Goal: Task Accomplishment & Management: Complete application form

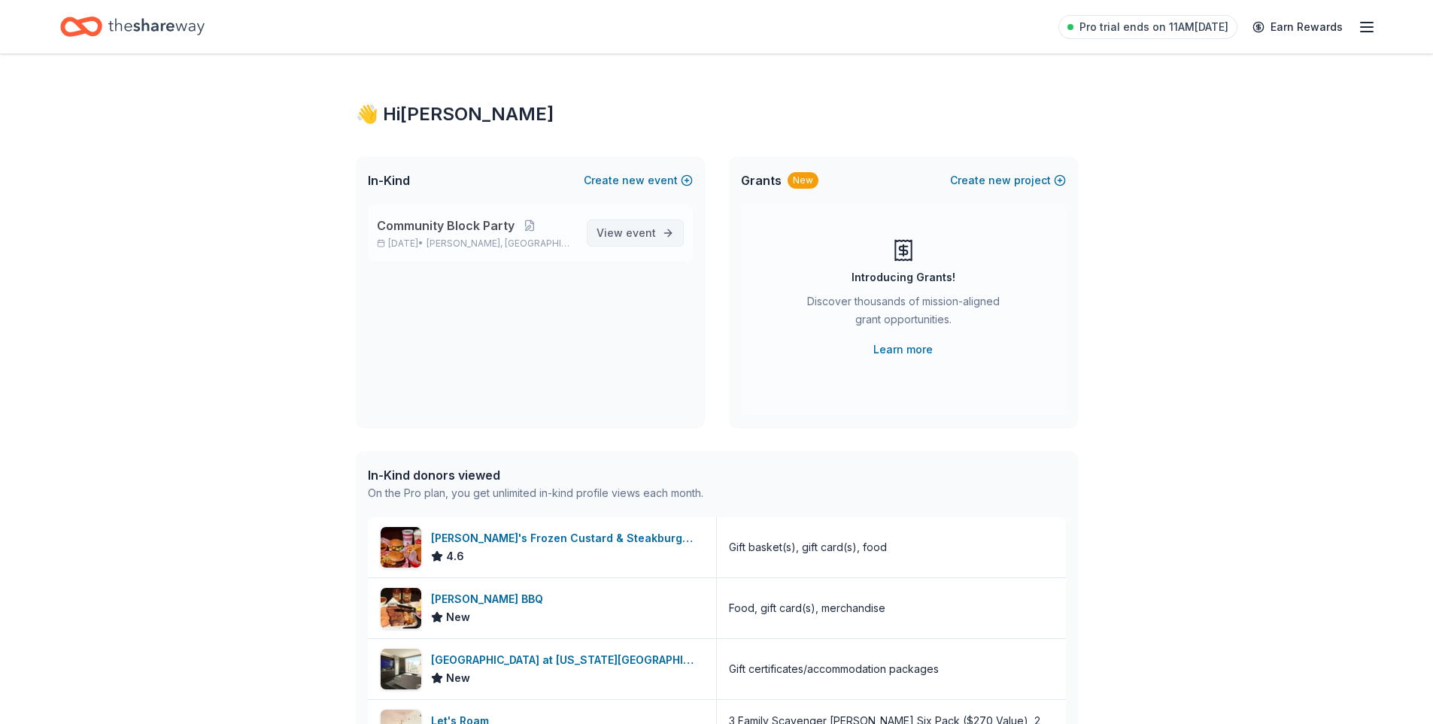
click at [620, 220] on link "View event" at bounding box center [635, 233] width 97 height 27
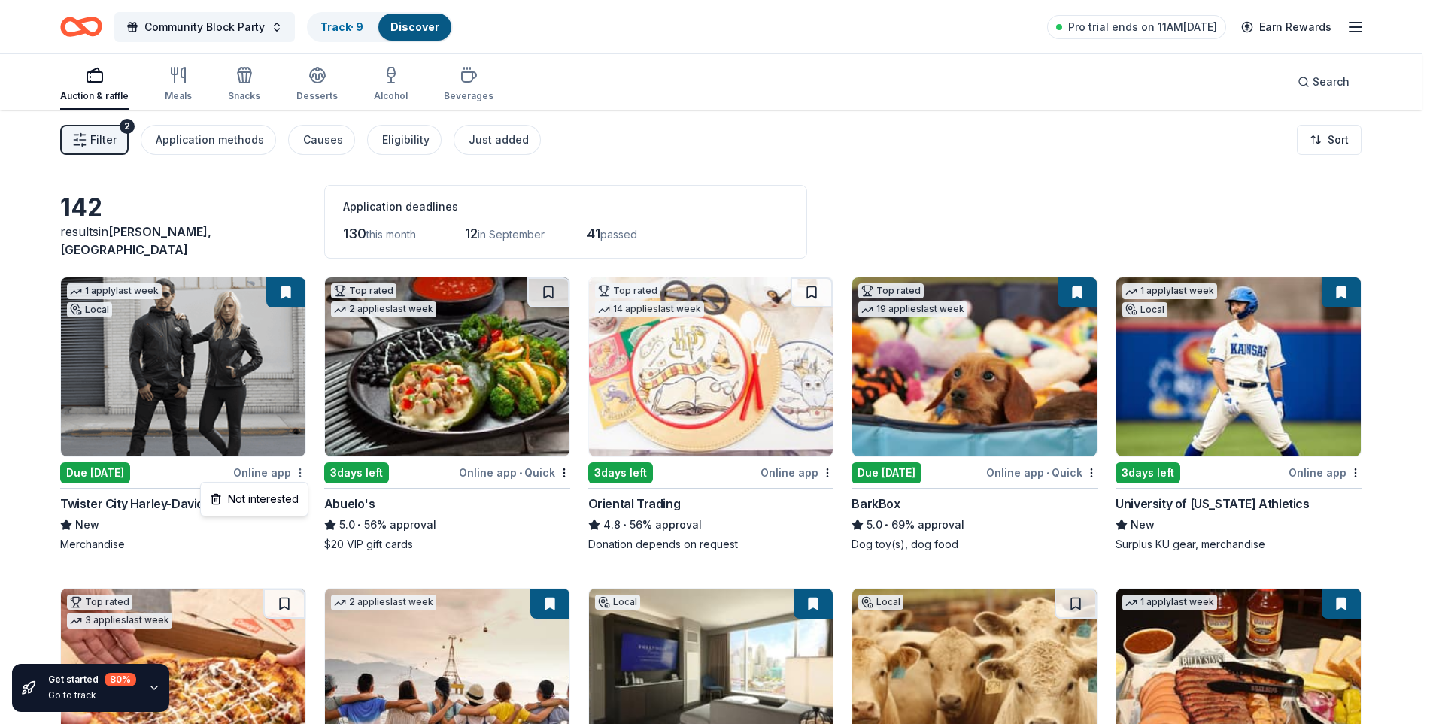
click at [304, 472] on html "Community Block Party Track · 9 Discover Pro trial ends on 11AM, 9/2 Earn Rewar…" at bounding box center [716, 362] width 1433 height 724
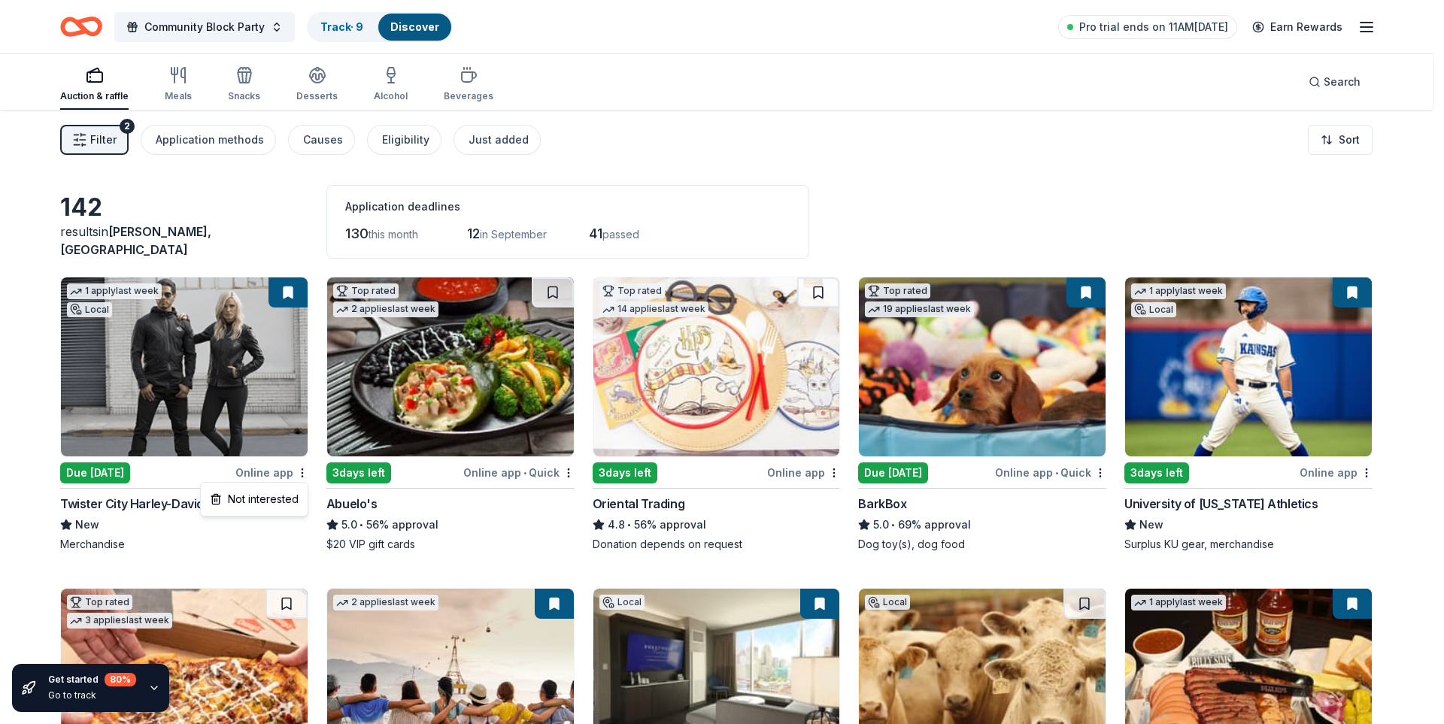
click at [232, 557] on html "Community Block Party Track · 9 Discover Pro trial ends on 11AM, 9/2 Earn Rewar…" at bounding box center [722, 362] width 1444 height 724
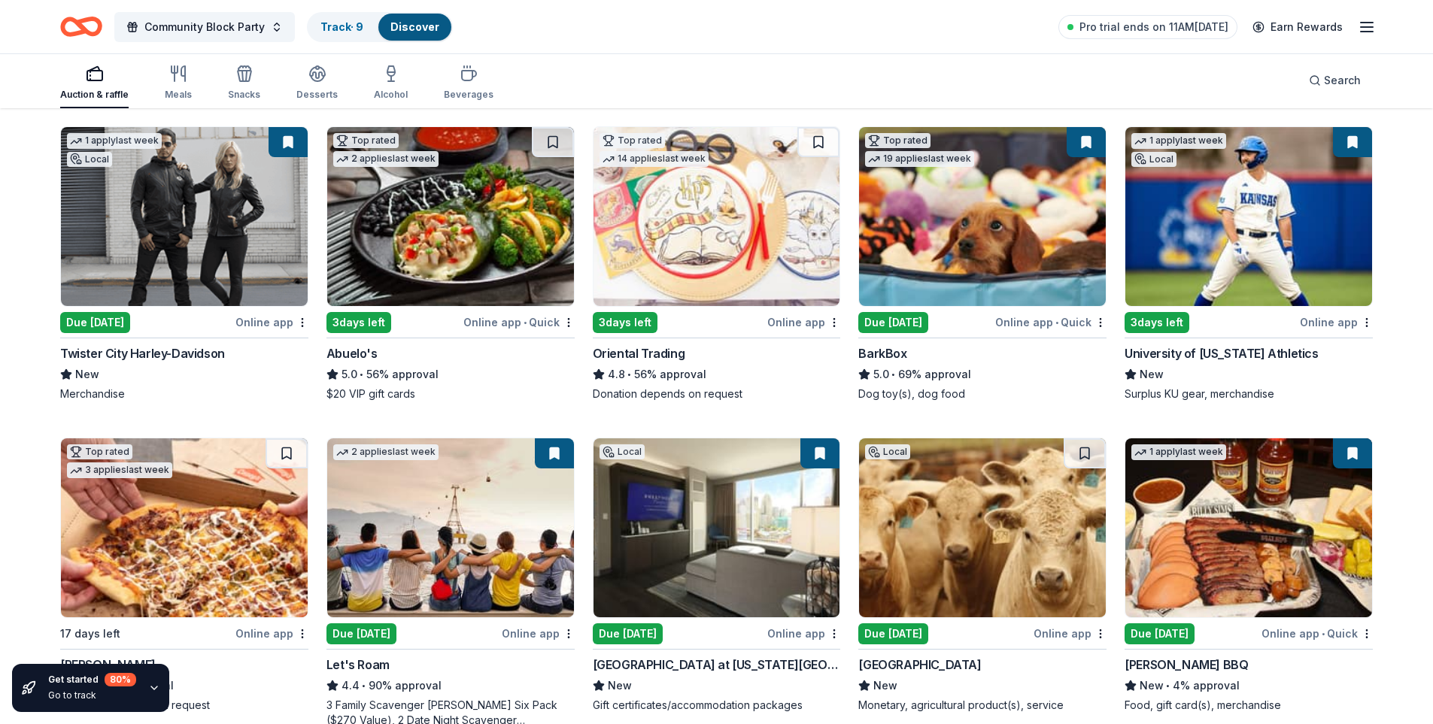
scroll to position [301, 0]
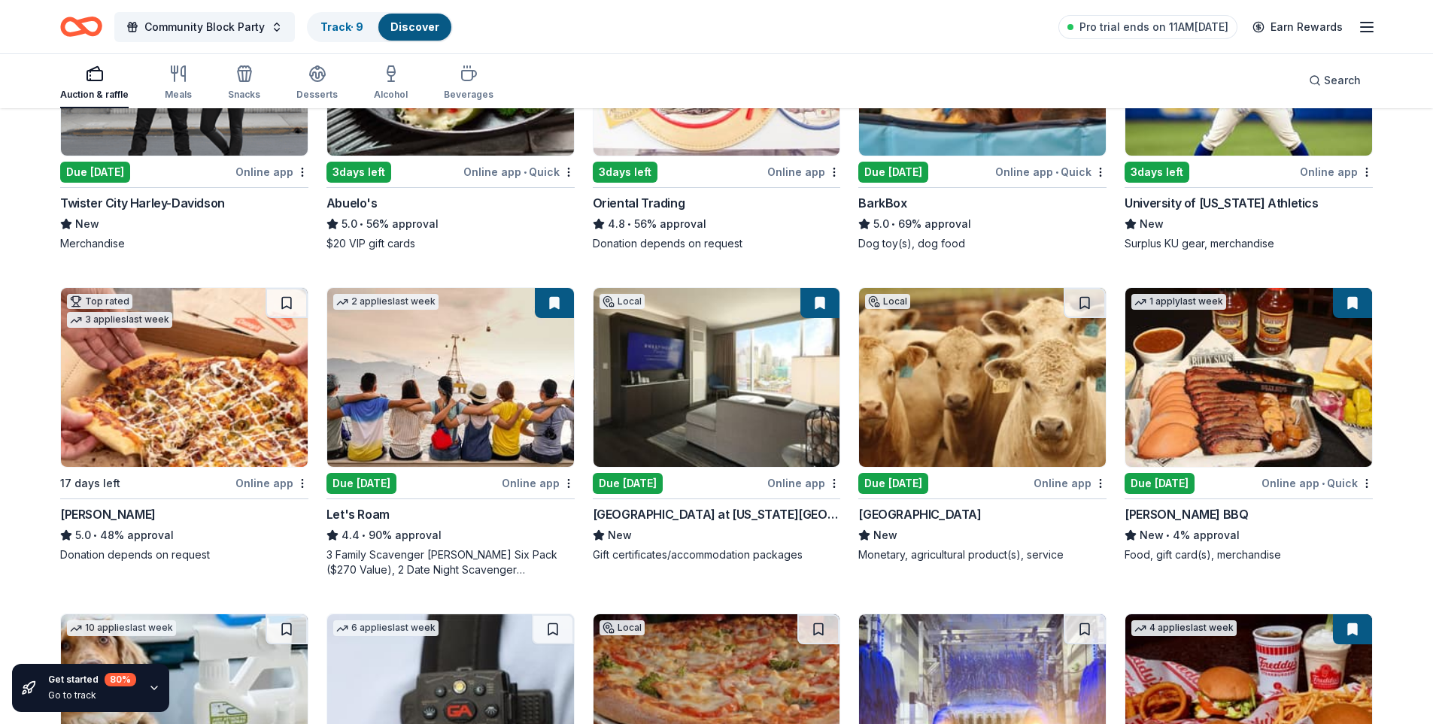
click at [1045, 409] on img at bounding box center [982, 377] width 247 height 179
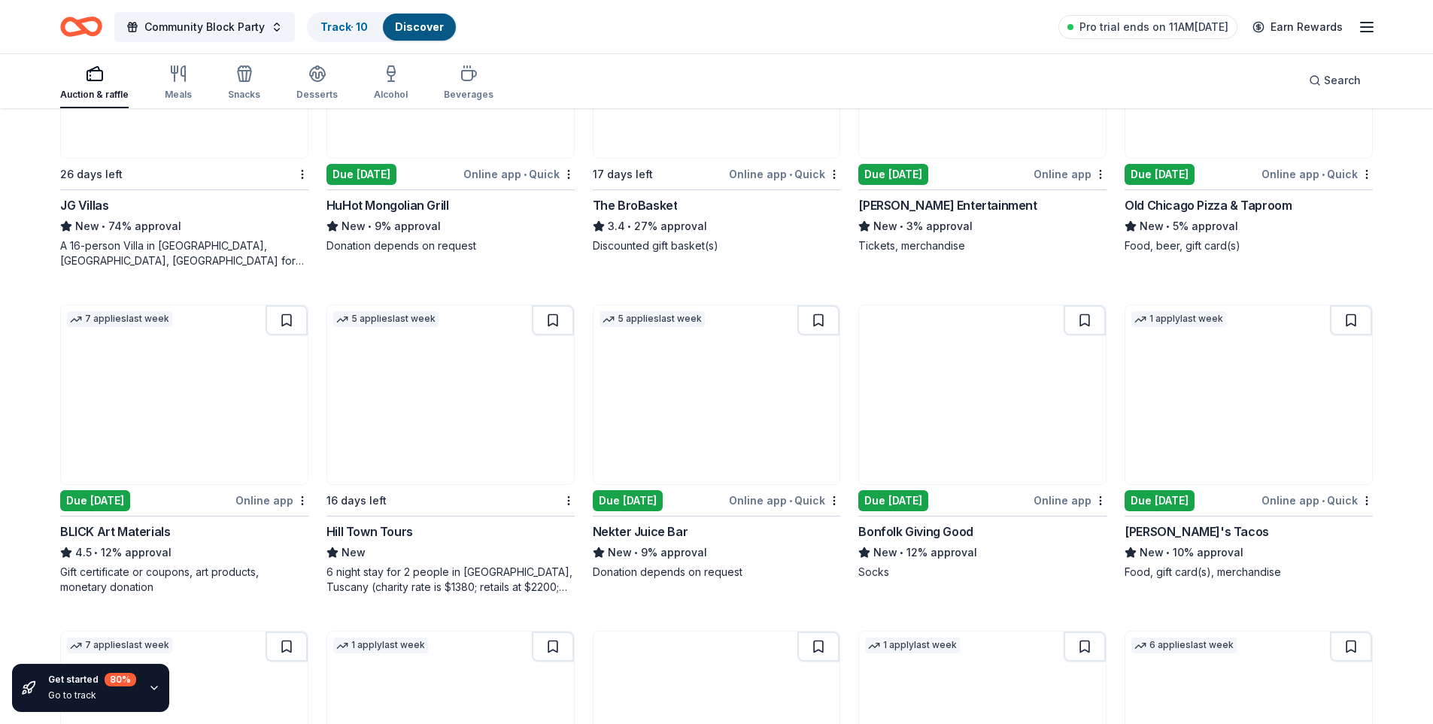
scroll to position [1761, 0]
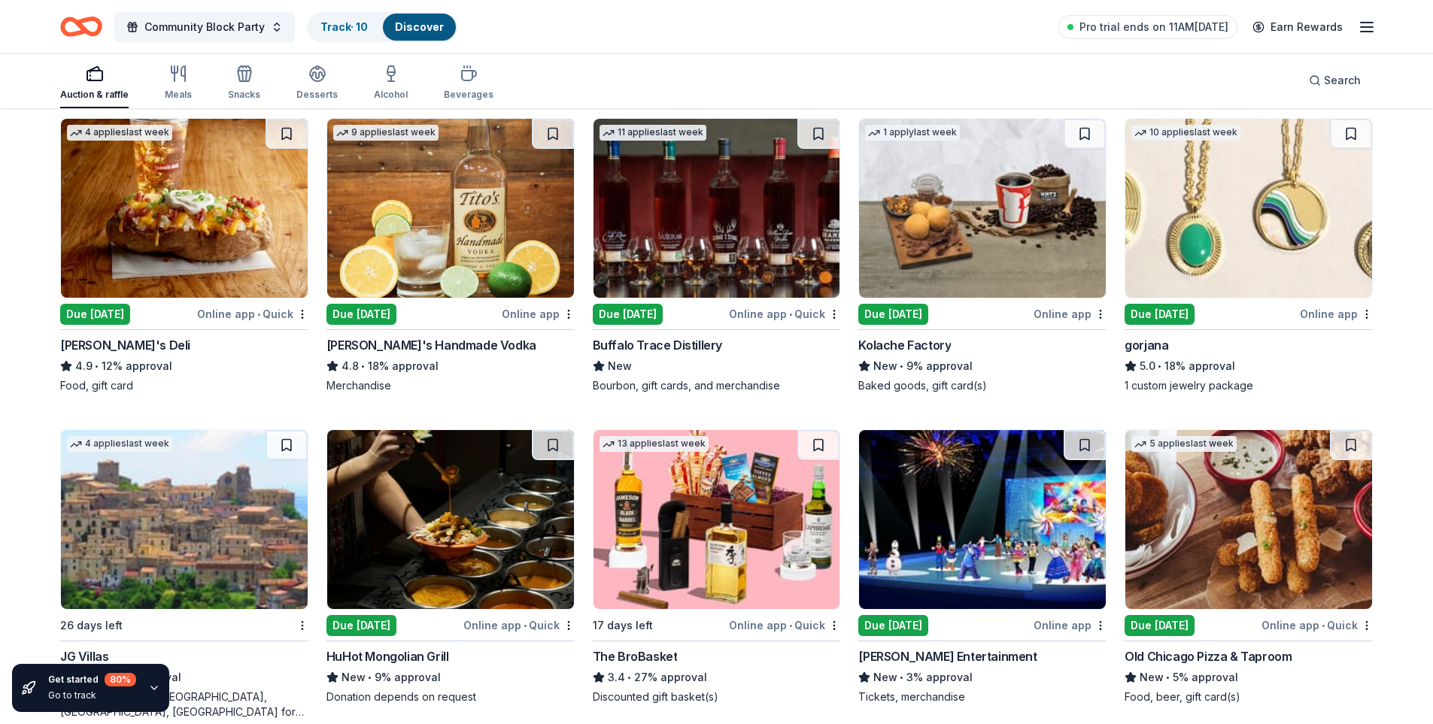
click at [1273, 505] on img at bounding box center [1248, 519] width 247 height 179
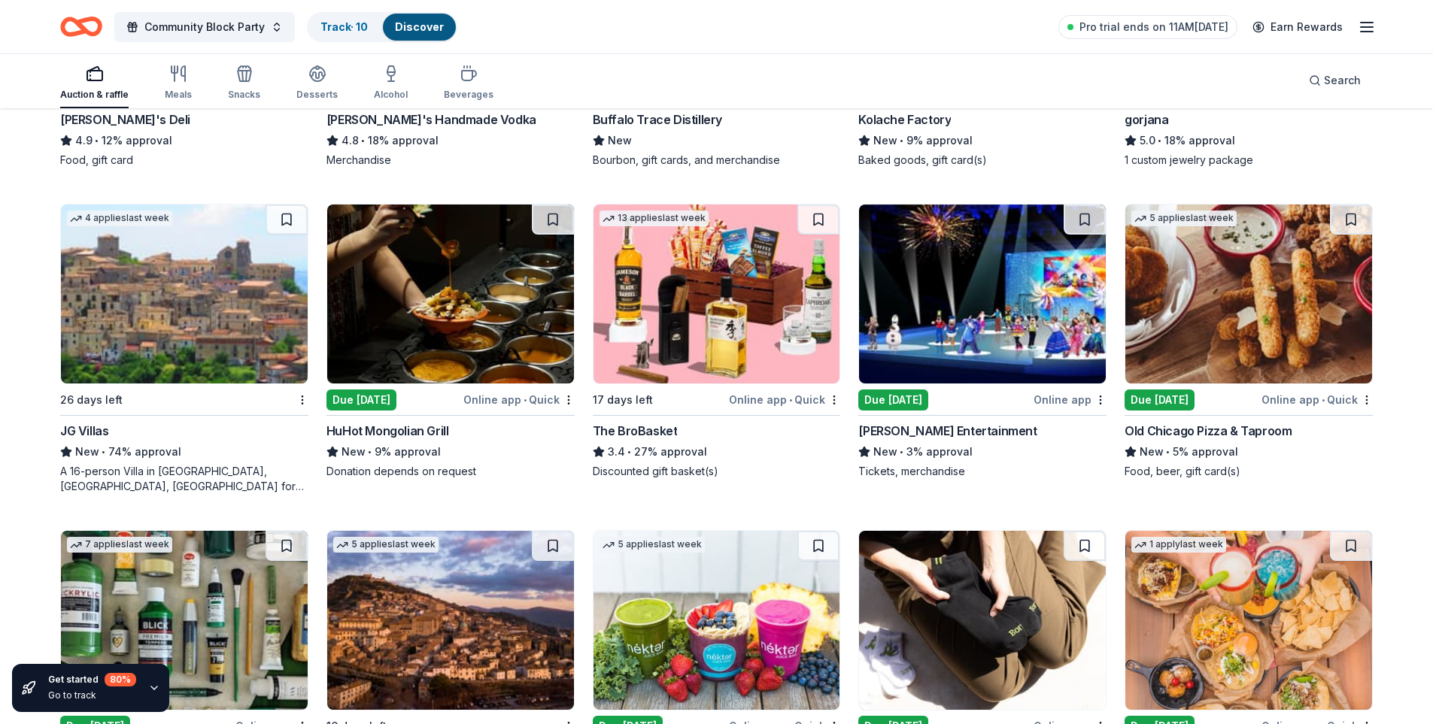
click at [991, 302] on img at bounding box center [982, 294] width 247 height 179
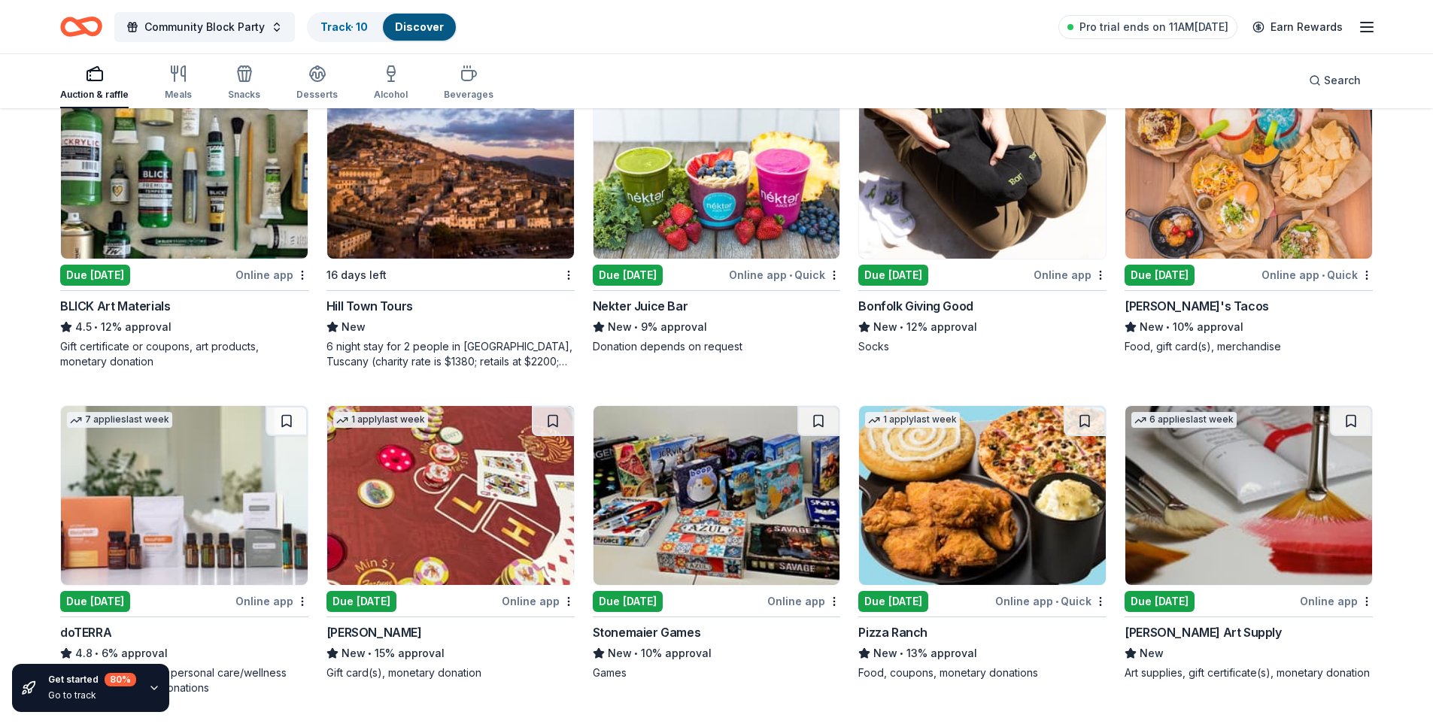
scroll to position [2589, 0]
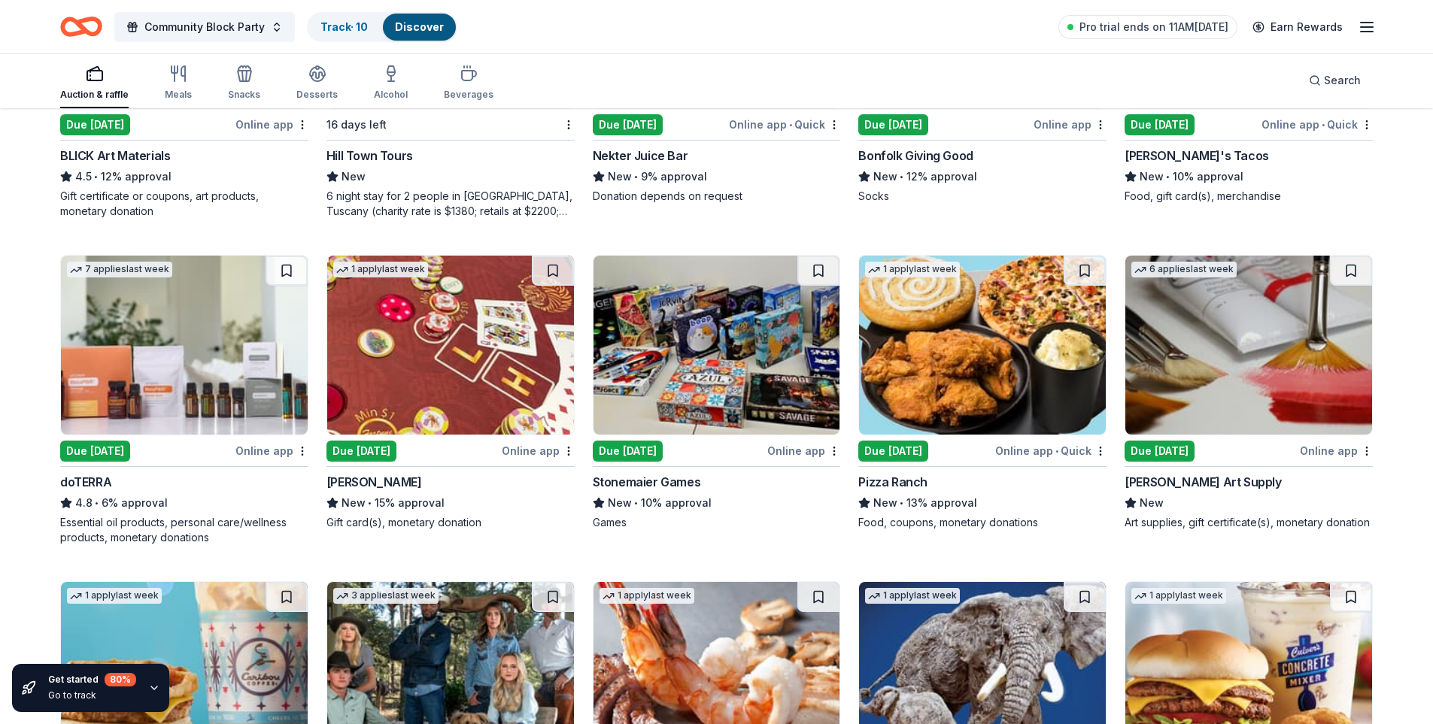
click at [758, 360] on img at bounding box center [717, 345] width 247 height 179
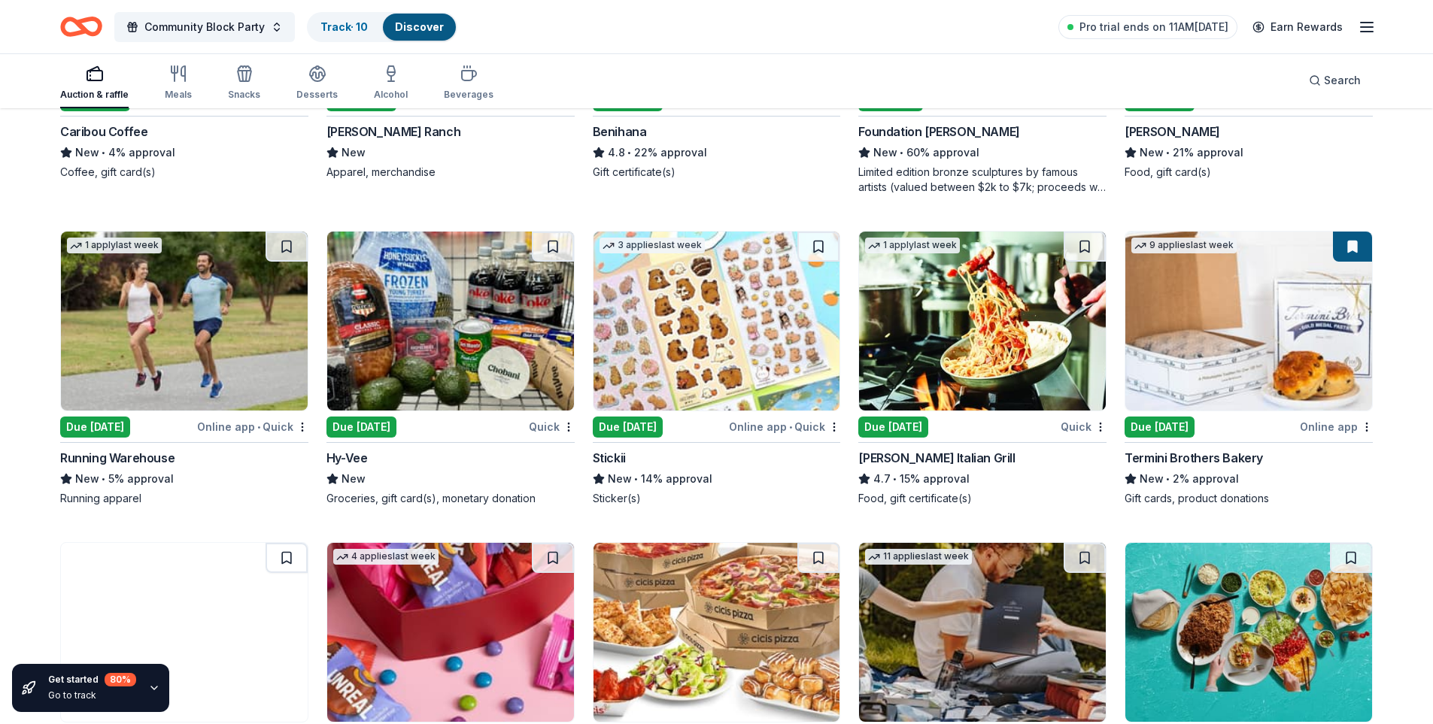
scroll to position [3491, 0]
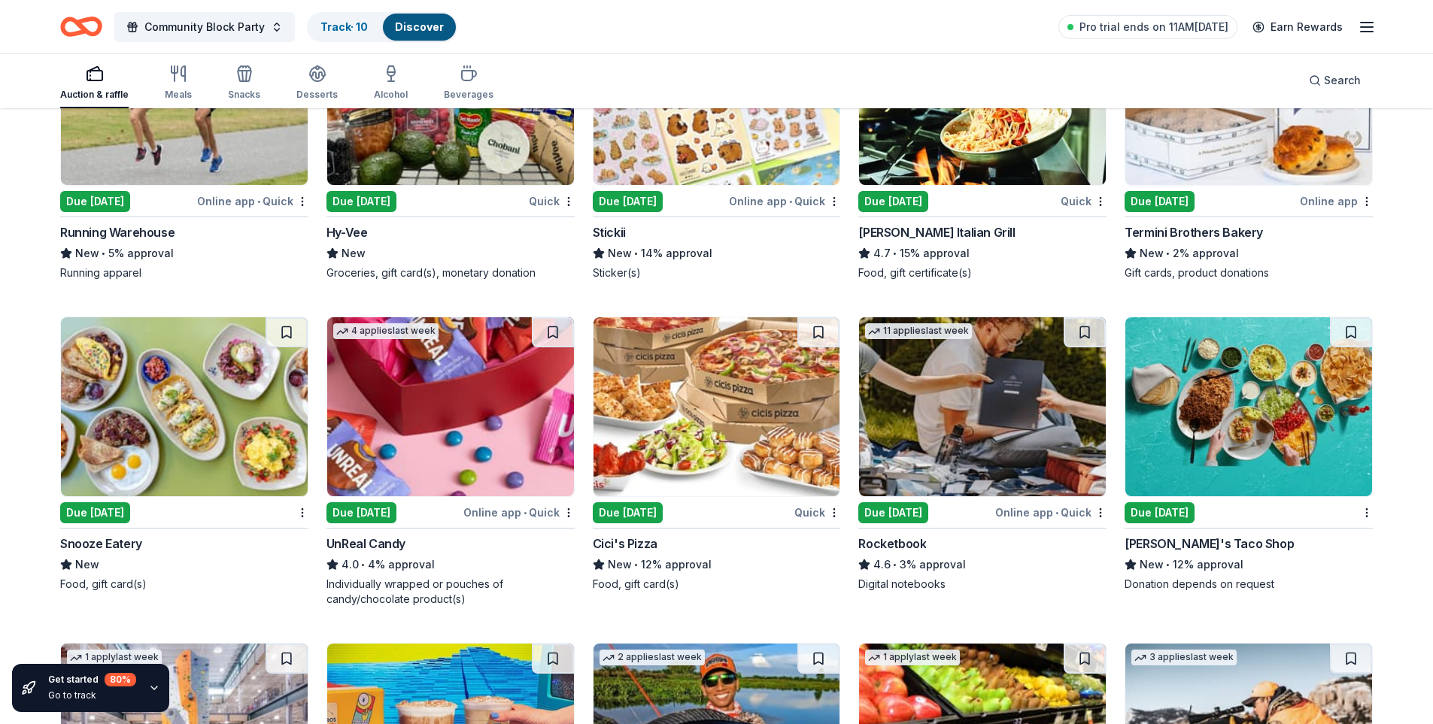
click at [453, 432] on img at bounding box center [450, 406] width 247 height 179
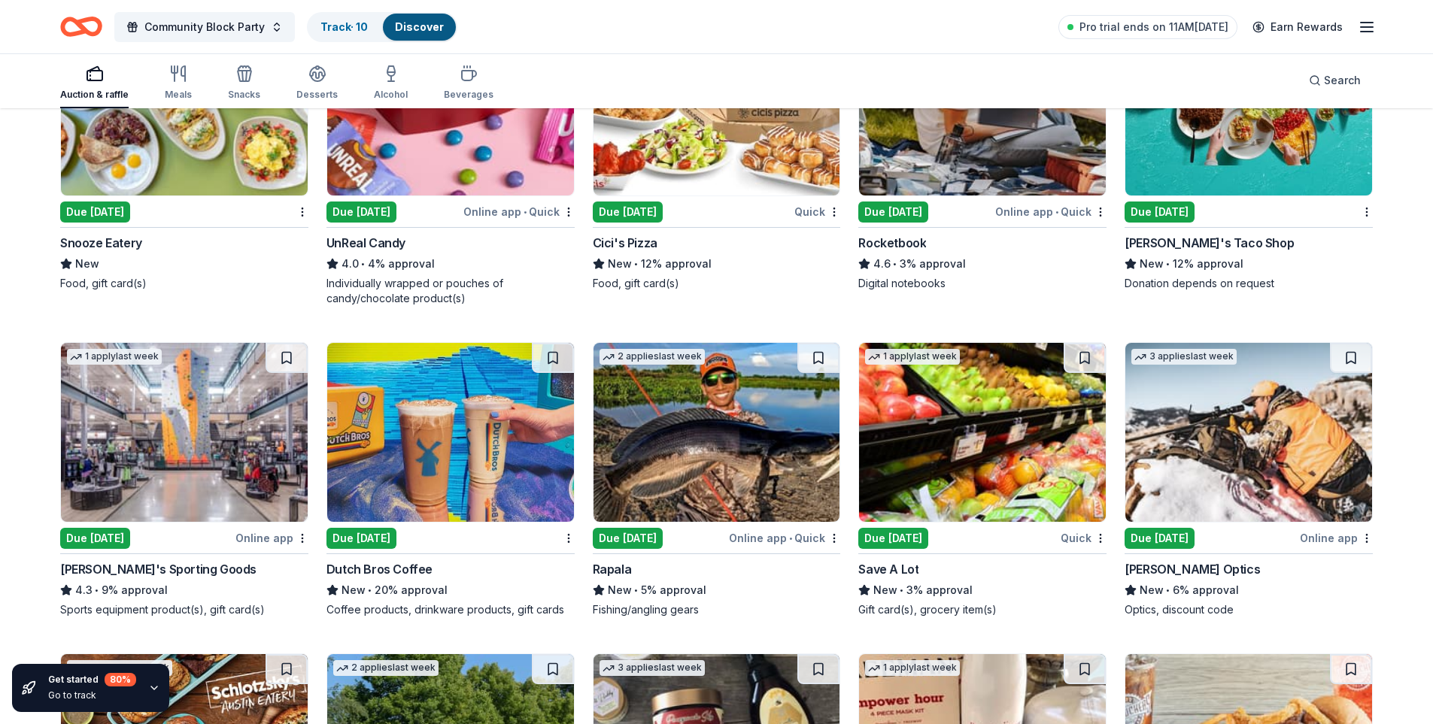
scroll to position [3642, 0]
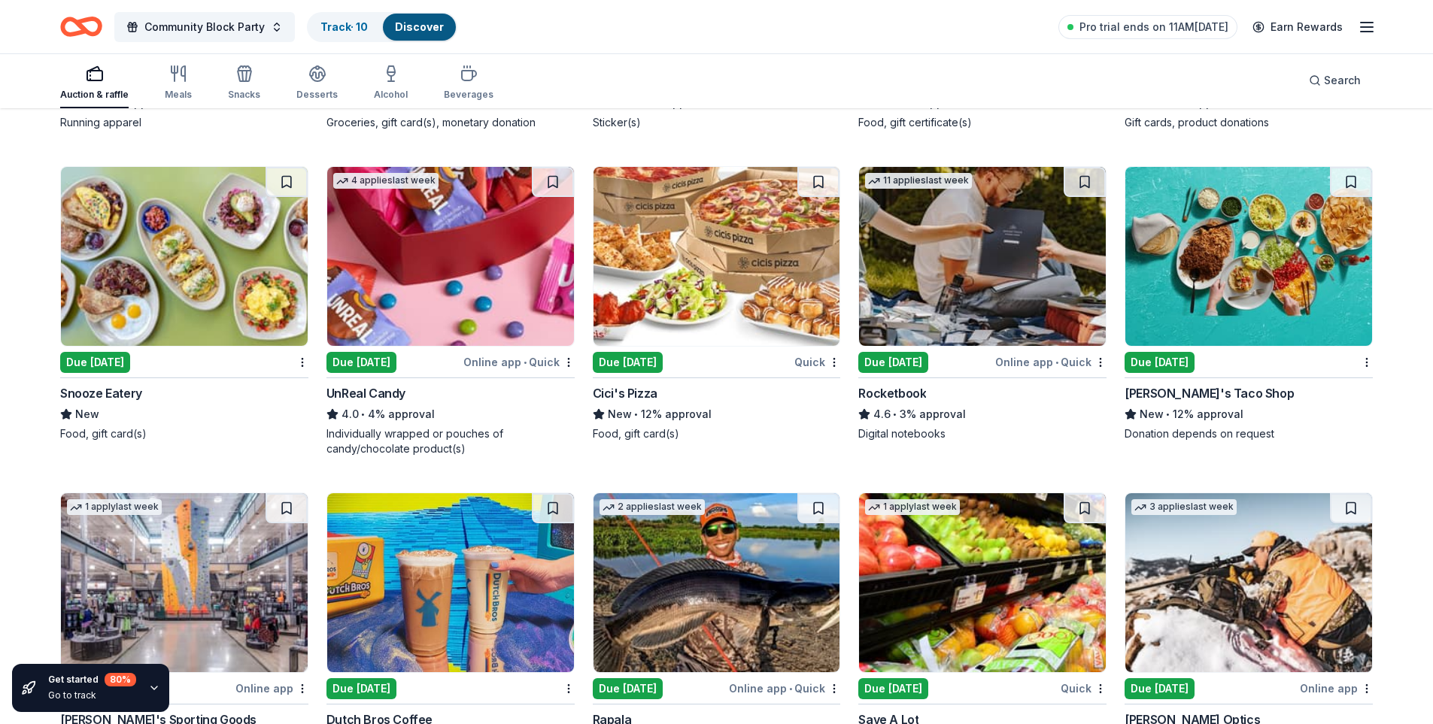
click at [1252, 278] on img at bounding box center [1248, 256] width 247 height 179
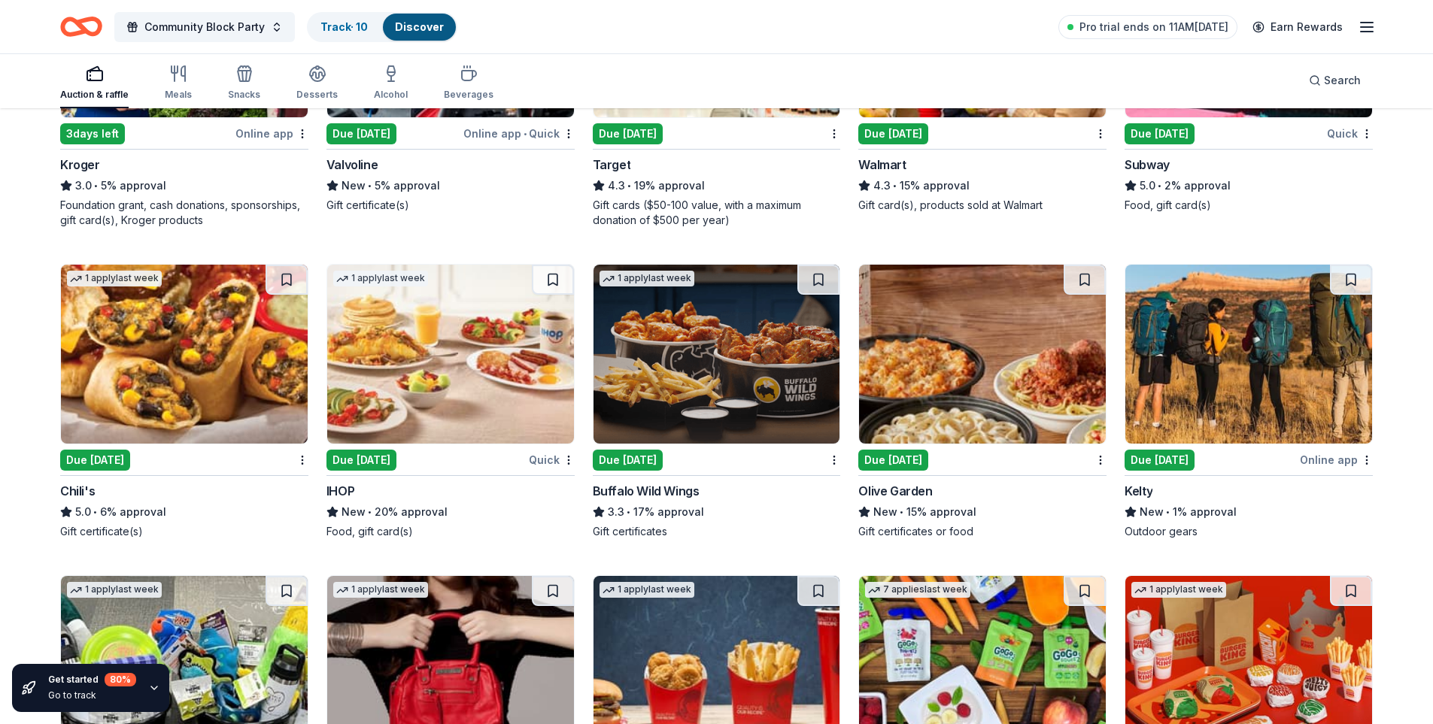
scroll to position [5222, 0]
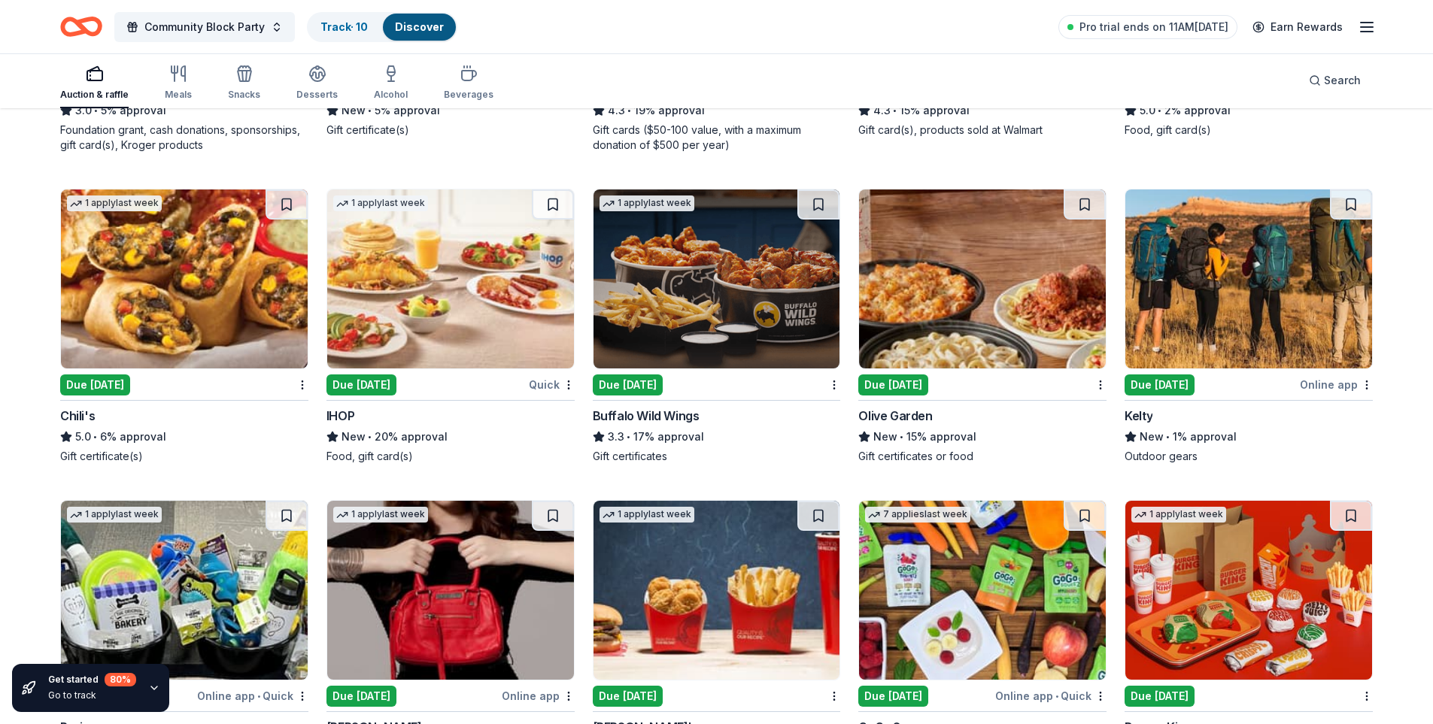
click at [444, 303] on img at bounding box center [450, 279] width 247 height 179
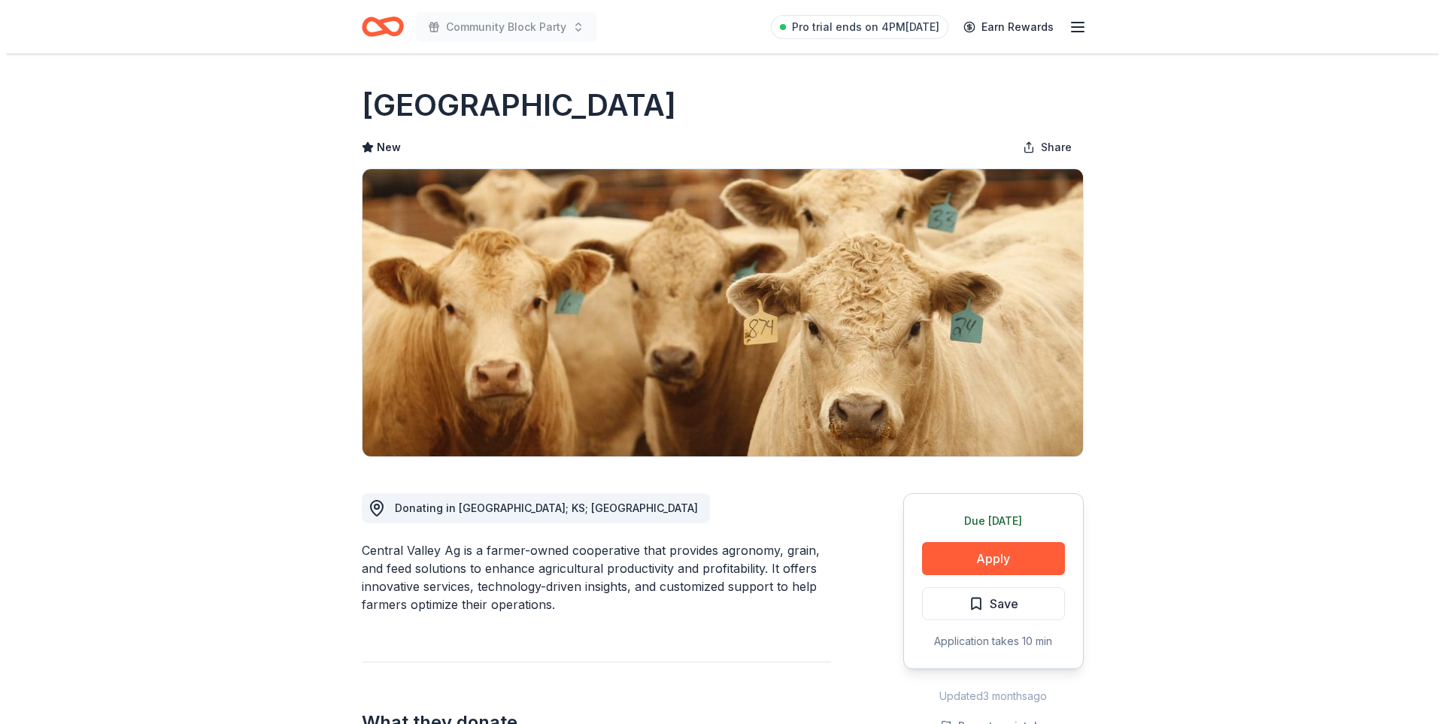
scroll to position [75, 0]
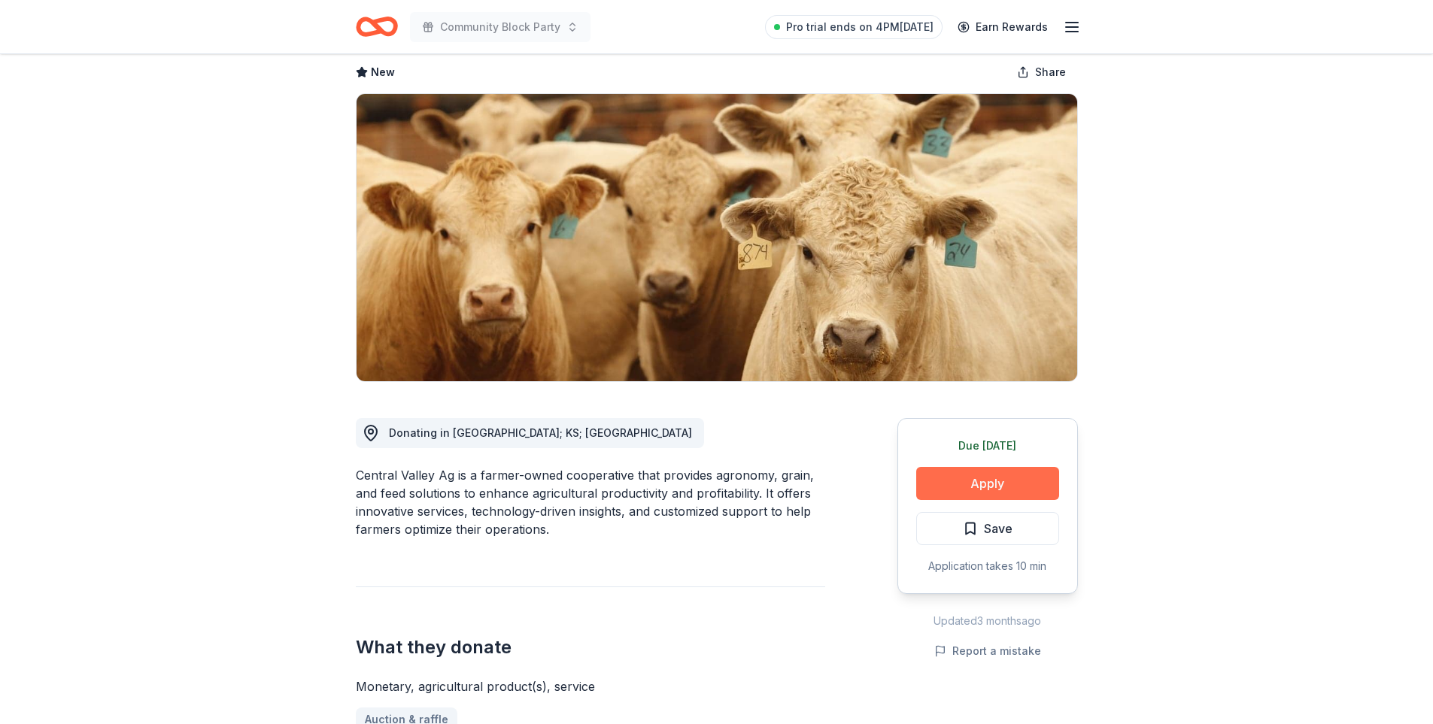
click at [983, 491] on button "Apply" at bounding box center [987, 483] width 143 height 33
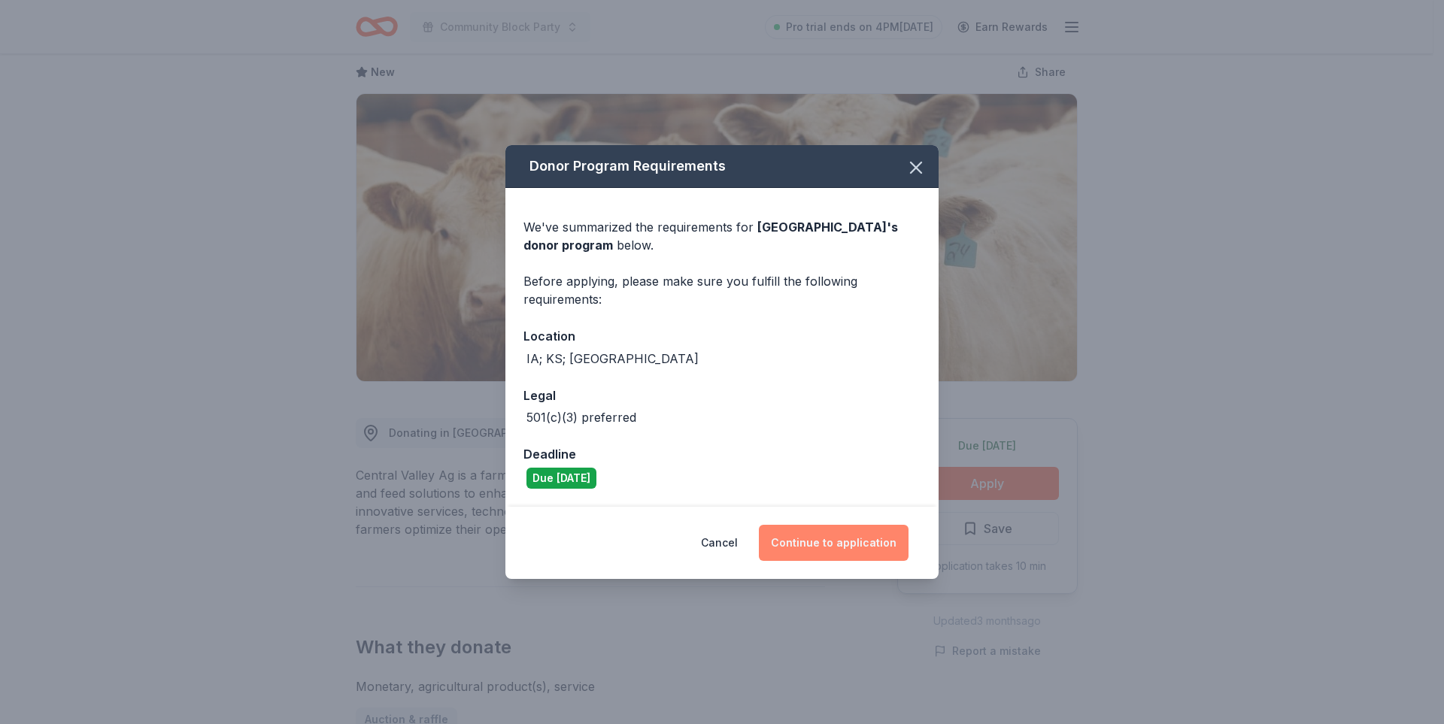
click at [844, 547] on button "Continue to application" at bounding box center [834, 543] width 150 height 36
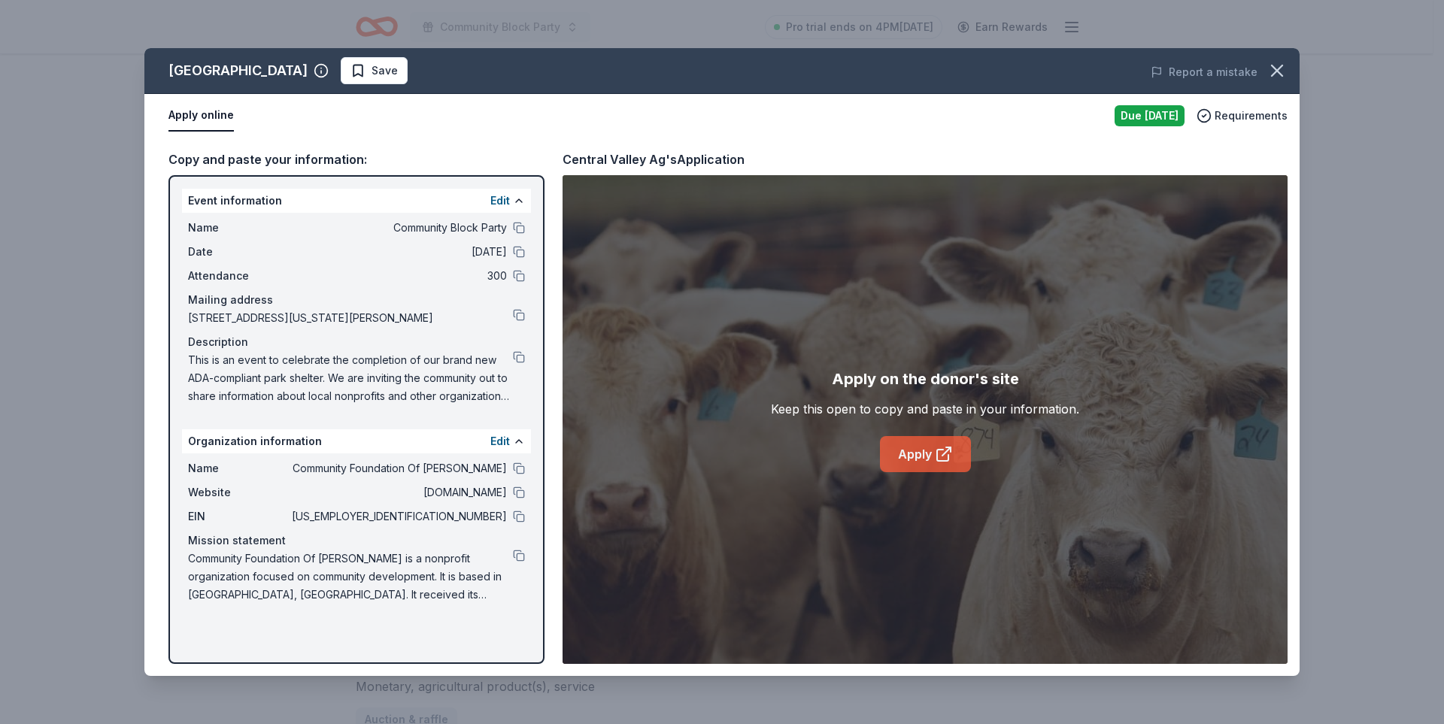
click at [932, 452] on link "Apply" at bounding box center [925, 454] width 91 height 36
click at [372, 71] on span "Save" at bounding box center [385, 71] width 26 height 18
click at [387, 74] on html "Community Block Party Pro trial ends on 4PM, 9/2 Earn Rewards Due tomorrow Shar…" at bounding box center [722, 287] width 1444 height 724
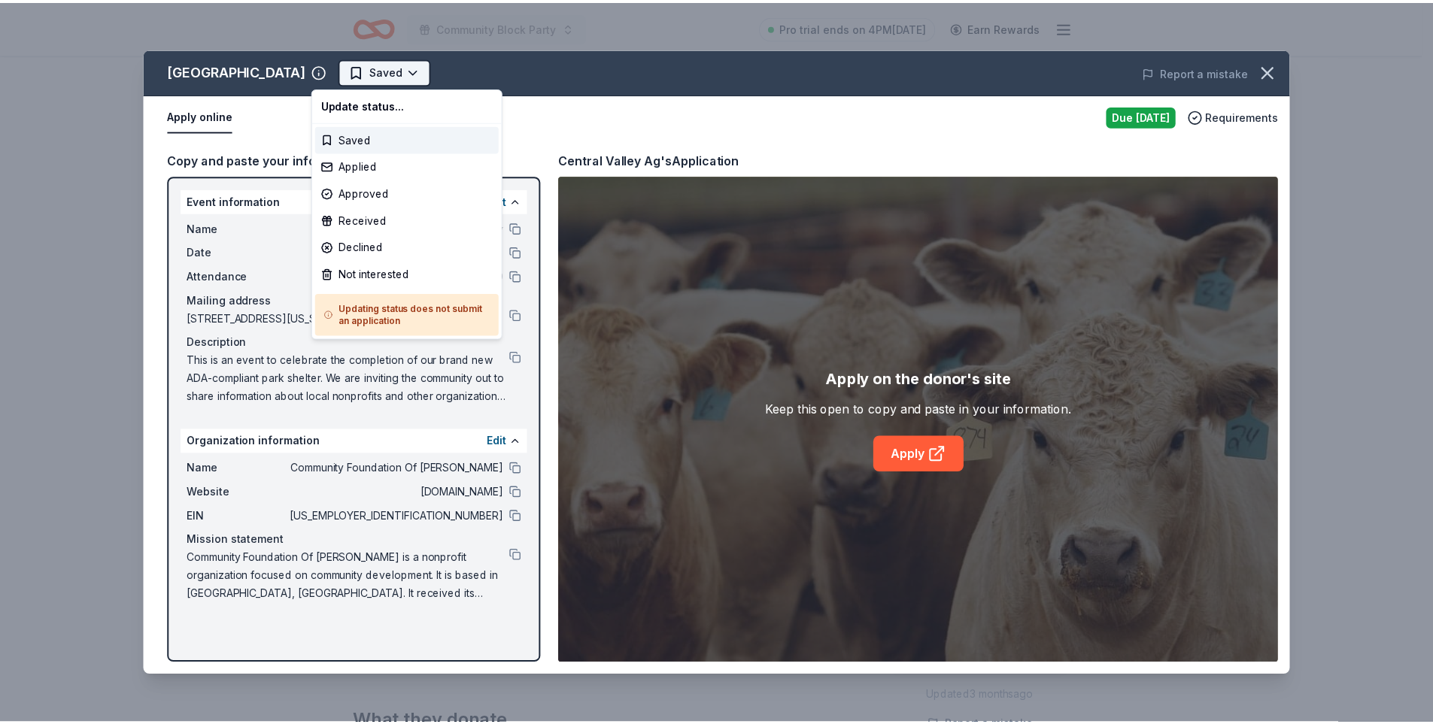
scroll to position [0, 0]
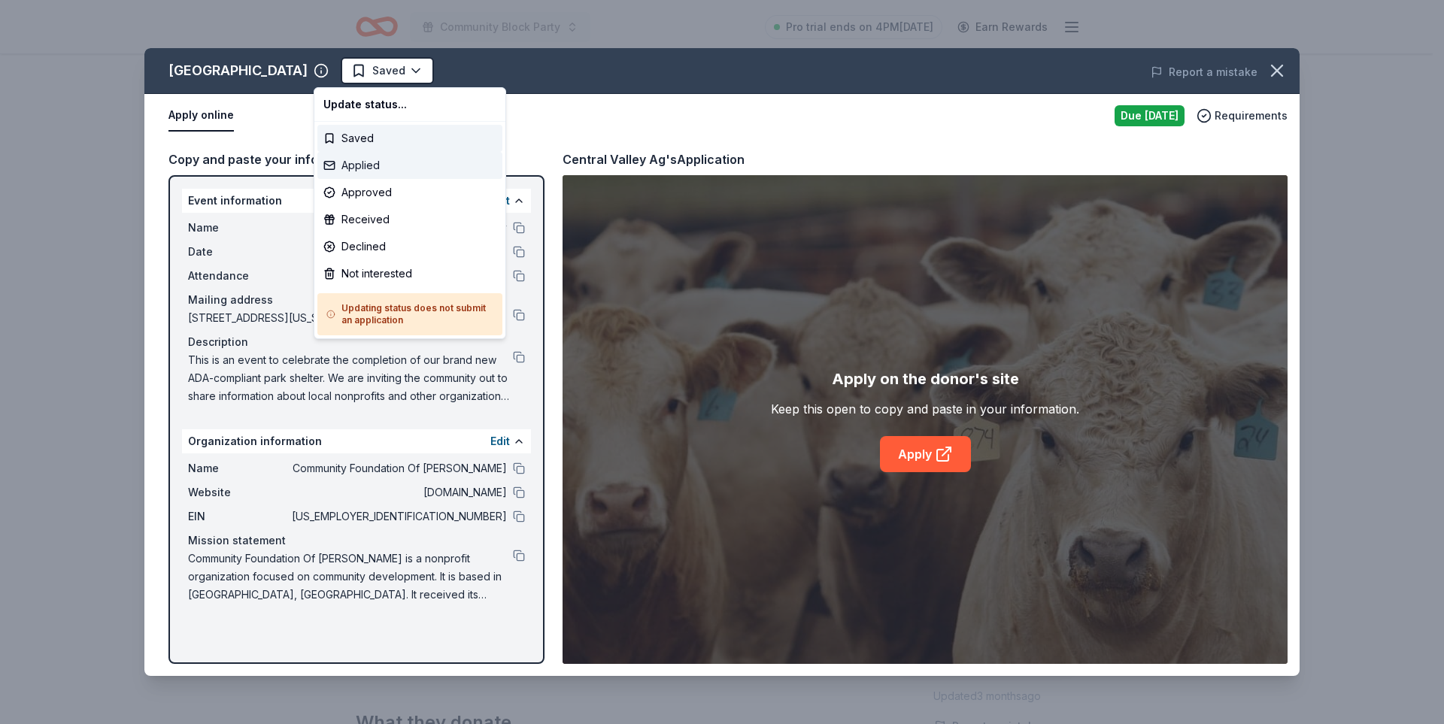
click at [380, 170] on div "Applied" at bounding box center [409, 165] width 185 height 27
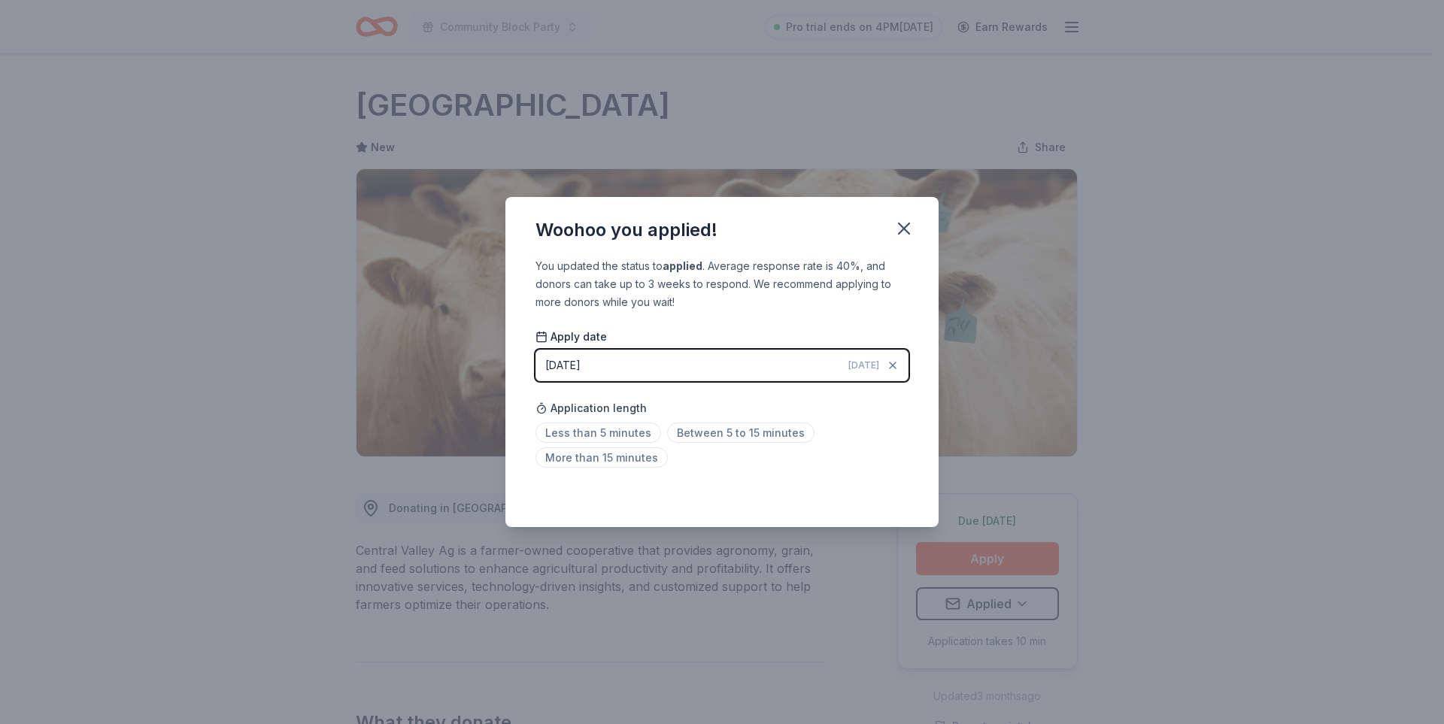
click at [895, 486] on div "Saved" at bounding box center [722, 494] width 373 height 18
click at [897, 494] on div "Saved" at bounding box center [722, 494] width 373 height 18
click at [900, 234] on icon "button" at bounding box center [904, 228] width 11 height 11
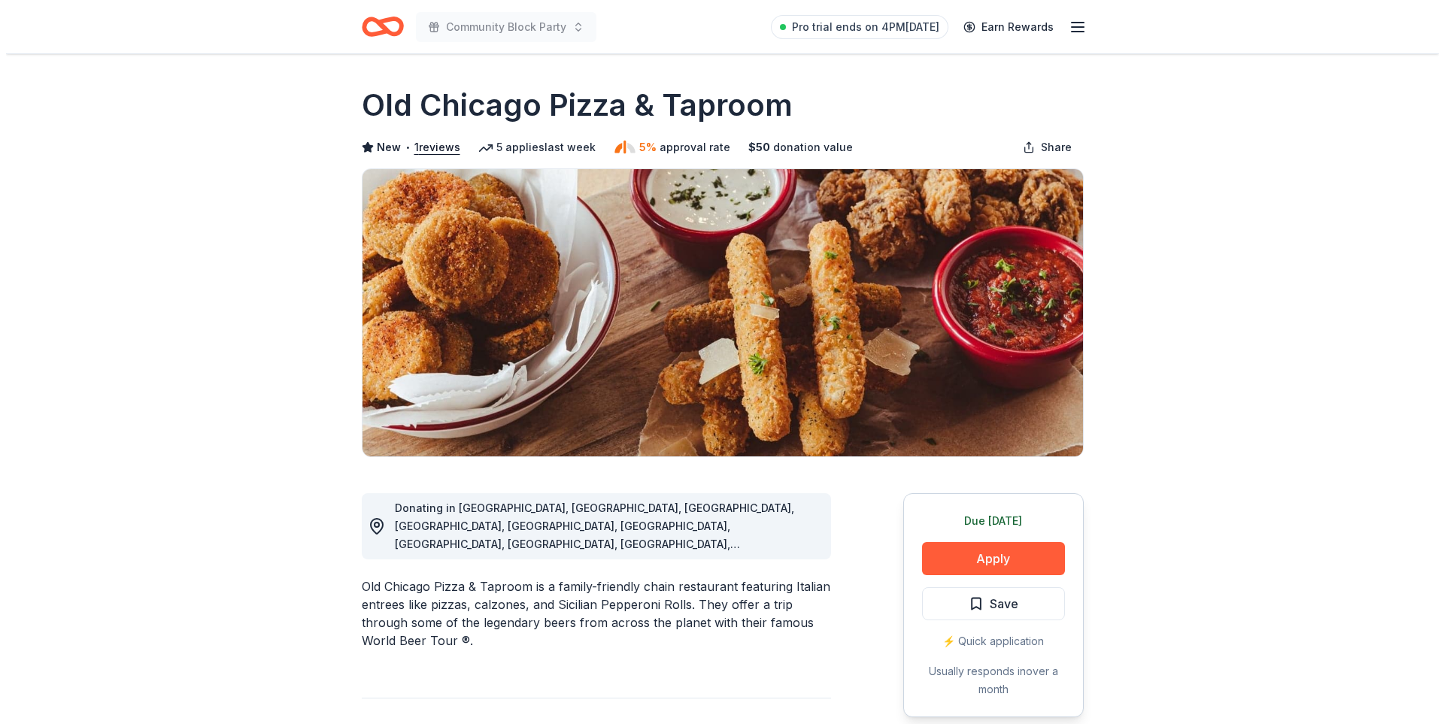
scroll to position [226, 0]
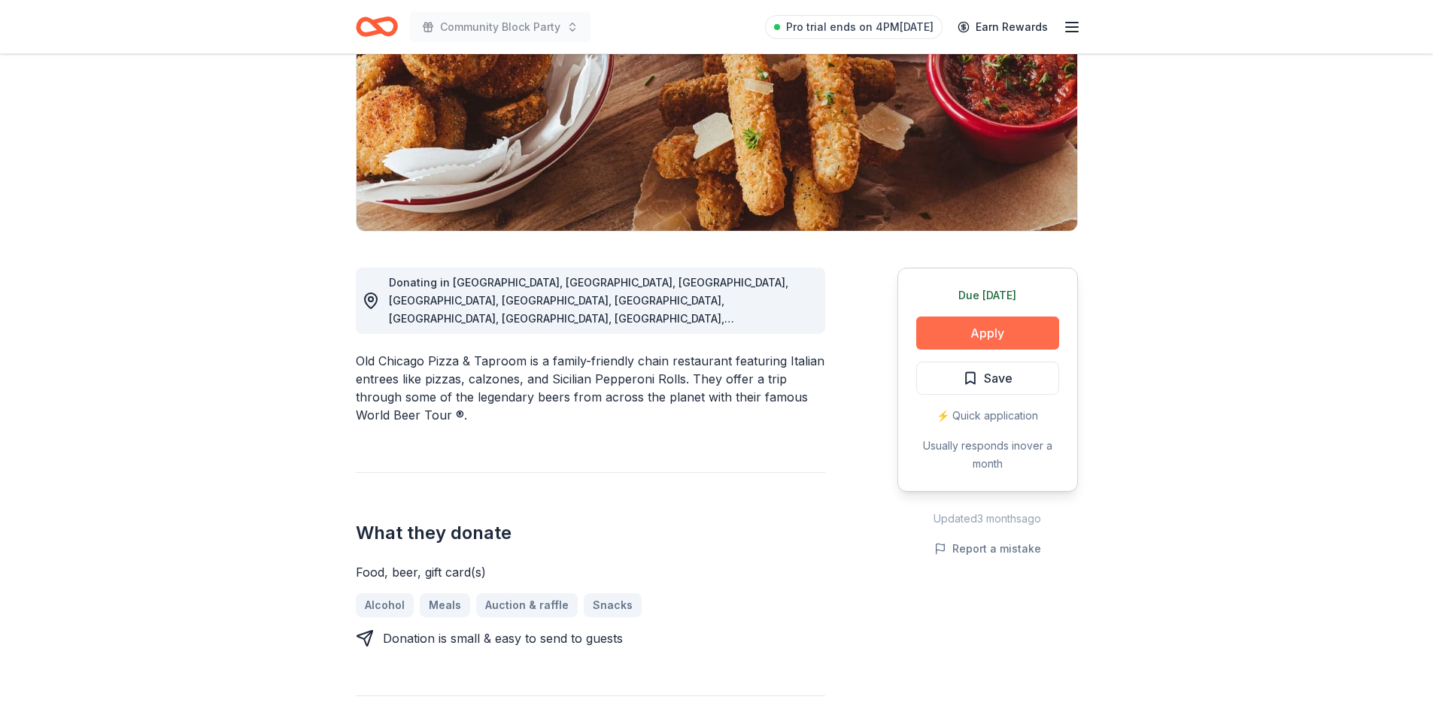
click at [983, 339] on button "Apply" at bounding box center [987, 333] width 143 height 33
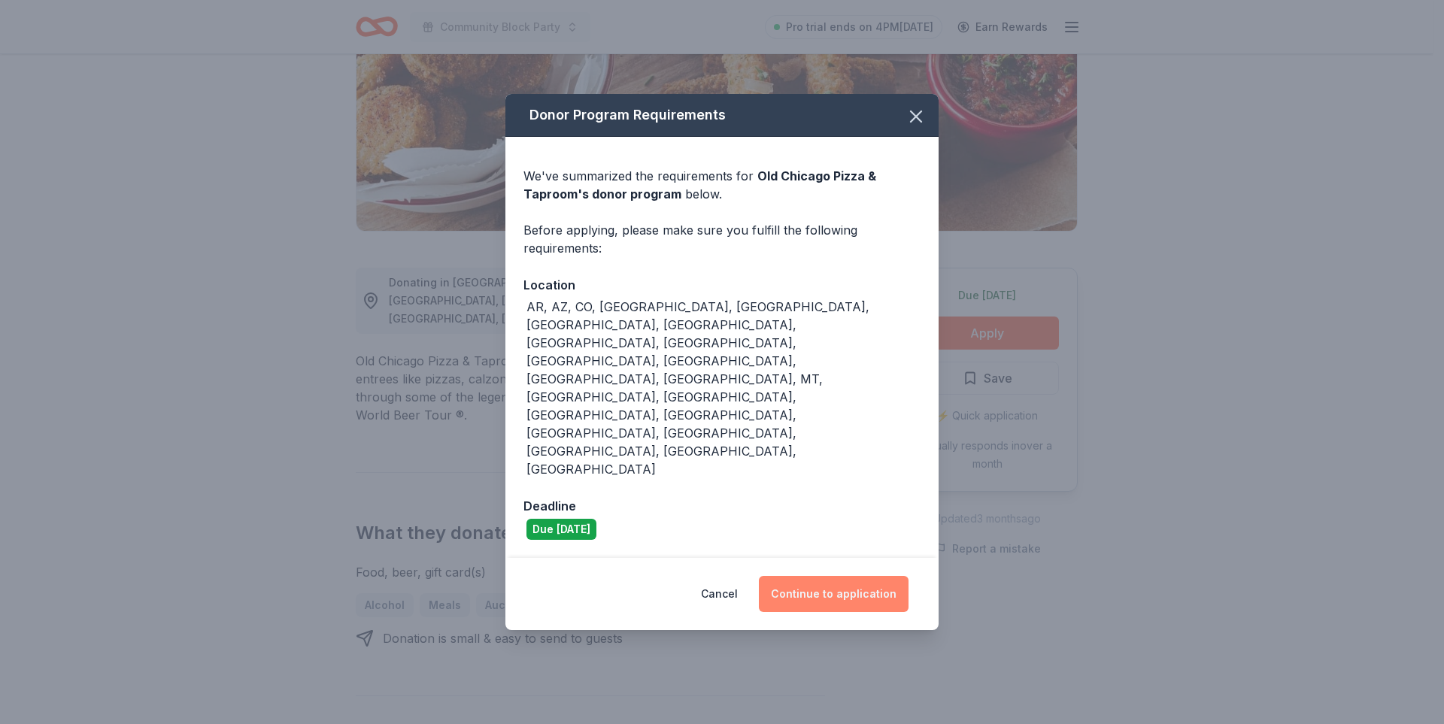
click at [850, 576] on button "Continue to application" at bounding box center [834, 594] width 150 height 36
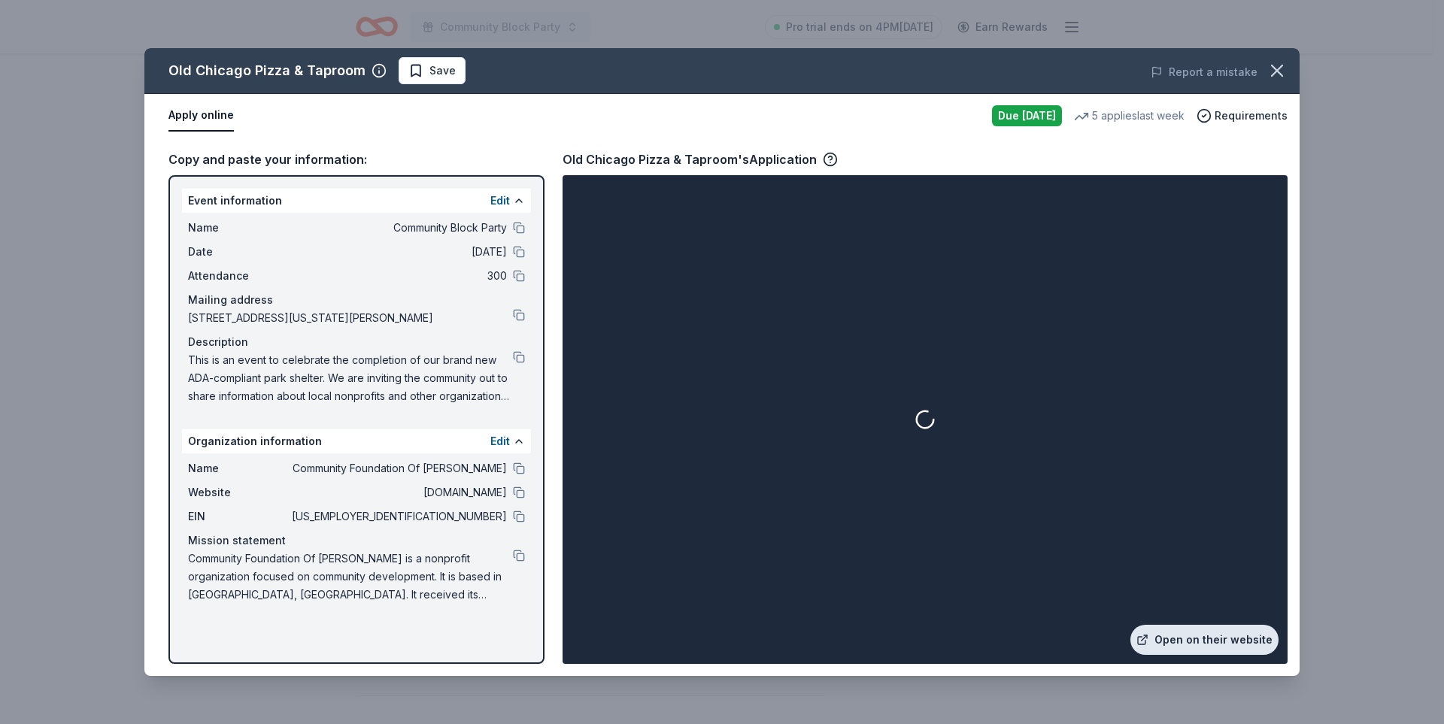
click at [1229, 630] on link "Open on their website" at bounding box center [1205, 640] width 148 height 30
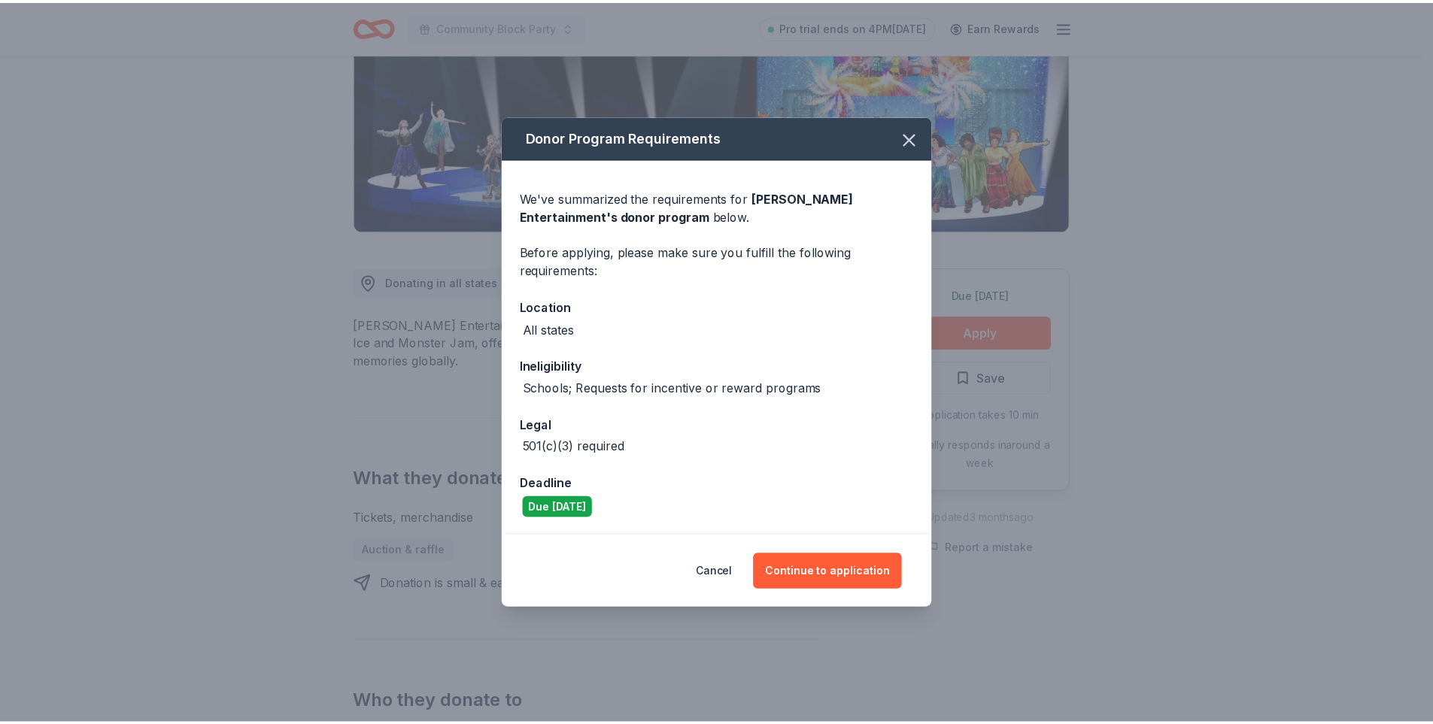
scroll to position [226, 0]
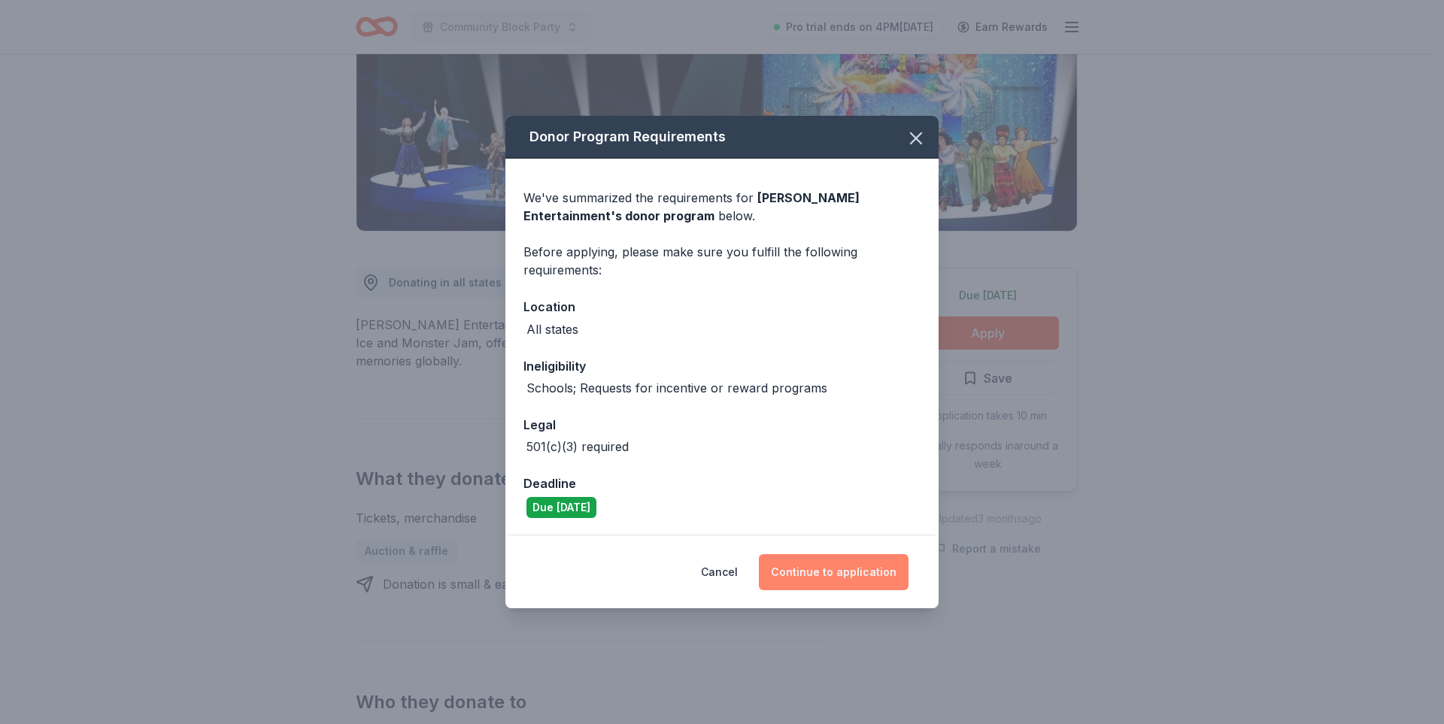
click at [852, 577] on button "Continue to application" at bounding box center [834, 572] width 150 height 36
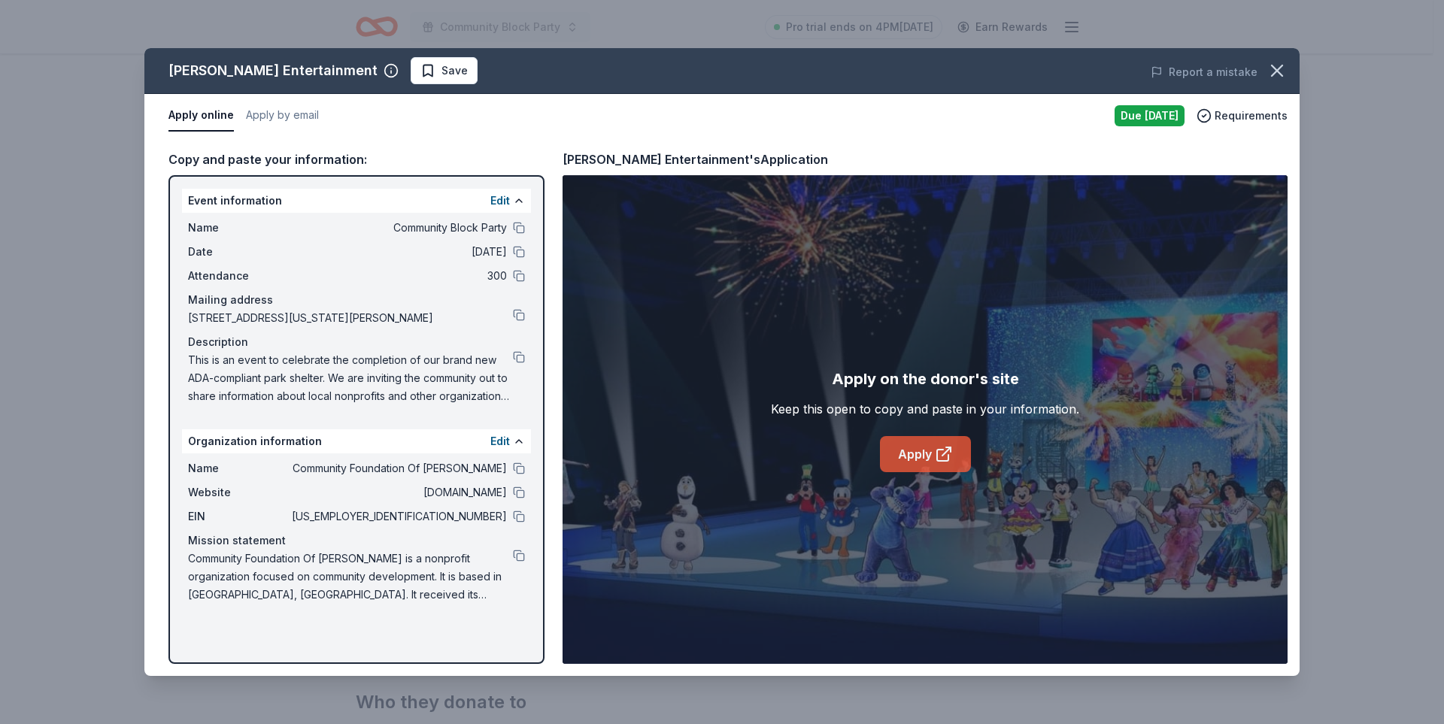
click at [907, 458] on link "Apply" at bounding box center [925, 454] width 91 height 36
click at [93, 135] on div "Feld Entertainment Save Report a mistake Apply online Apply by email Due tomorr…" at bounding box center [722, 362] width 1444 height 724
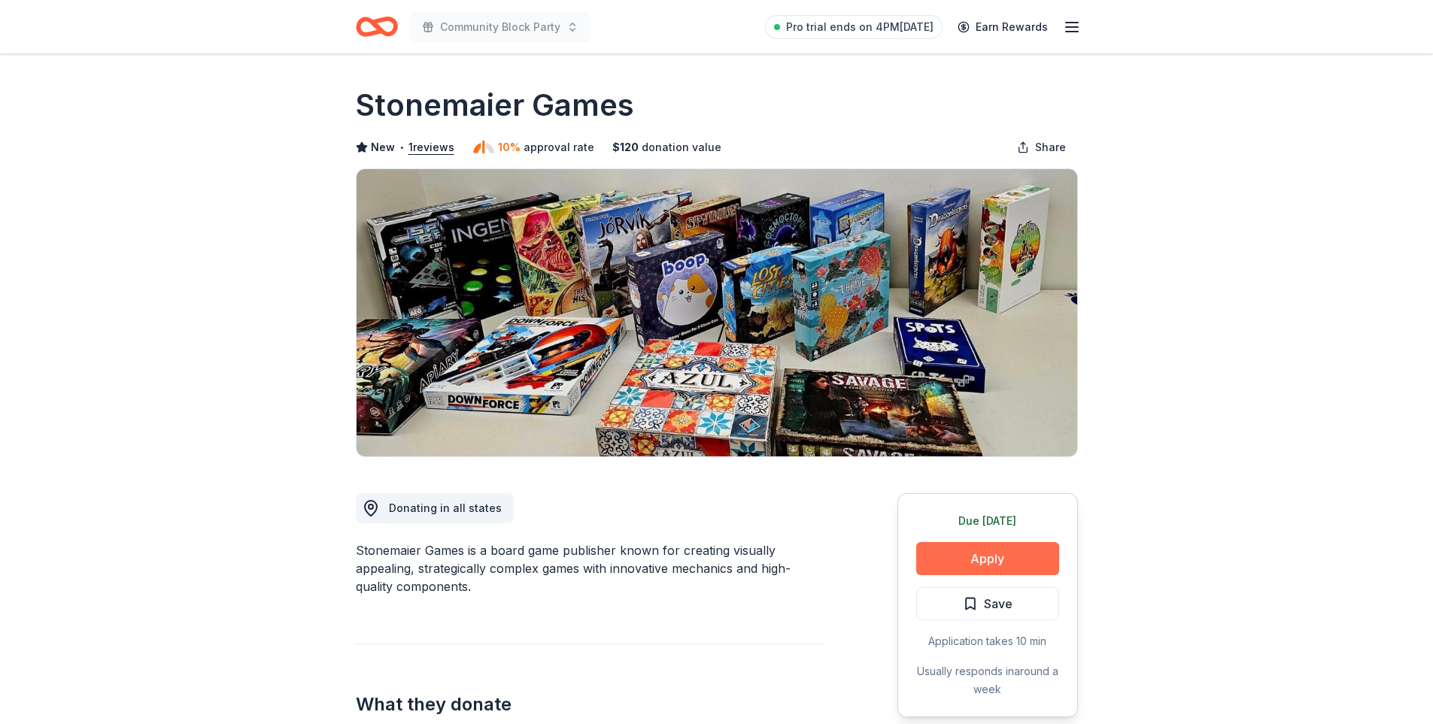
click at [1020, 552] on button "Apply" at bounding box center [987, 558] width 143 height 33
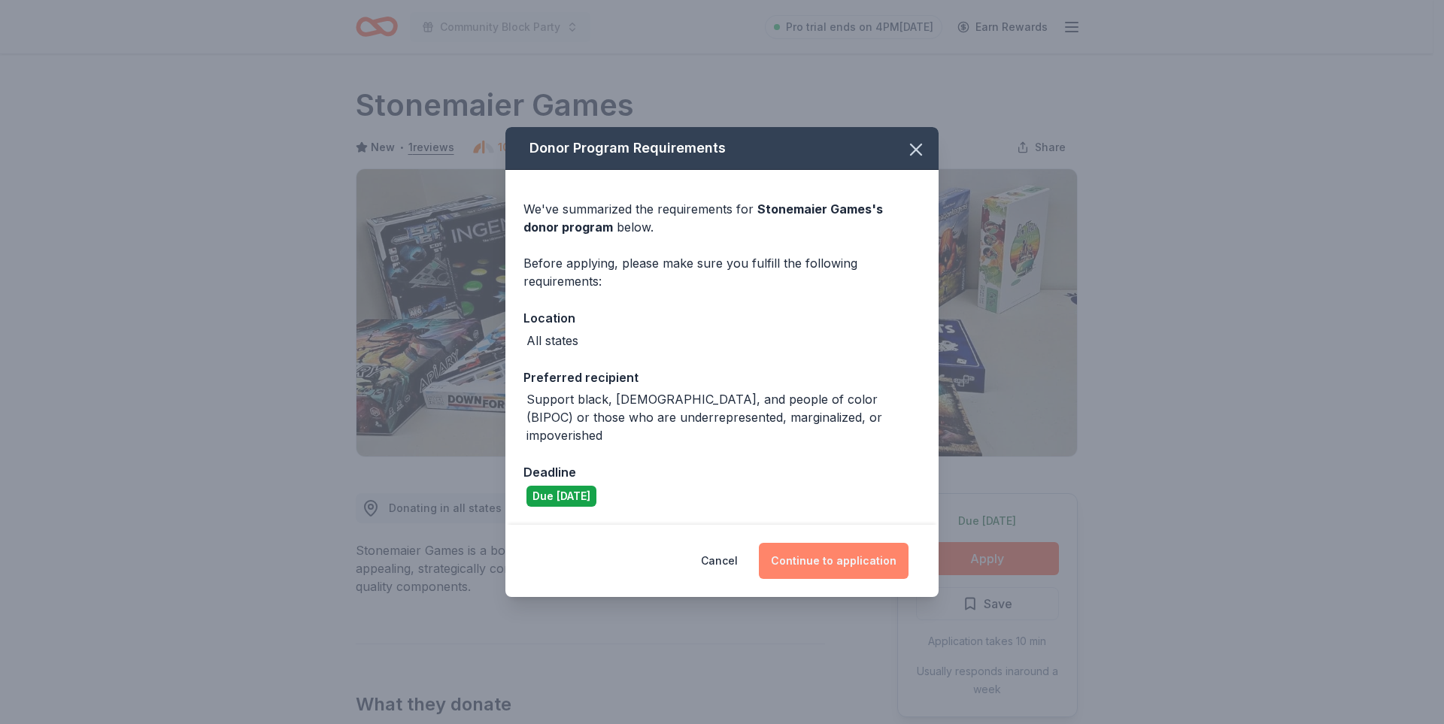
click at [849, 550] on button "Continue to application" at bounding box center [834, 561] width 150 height 36
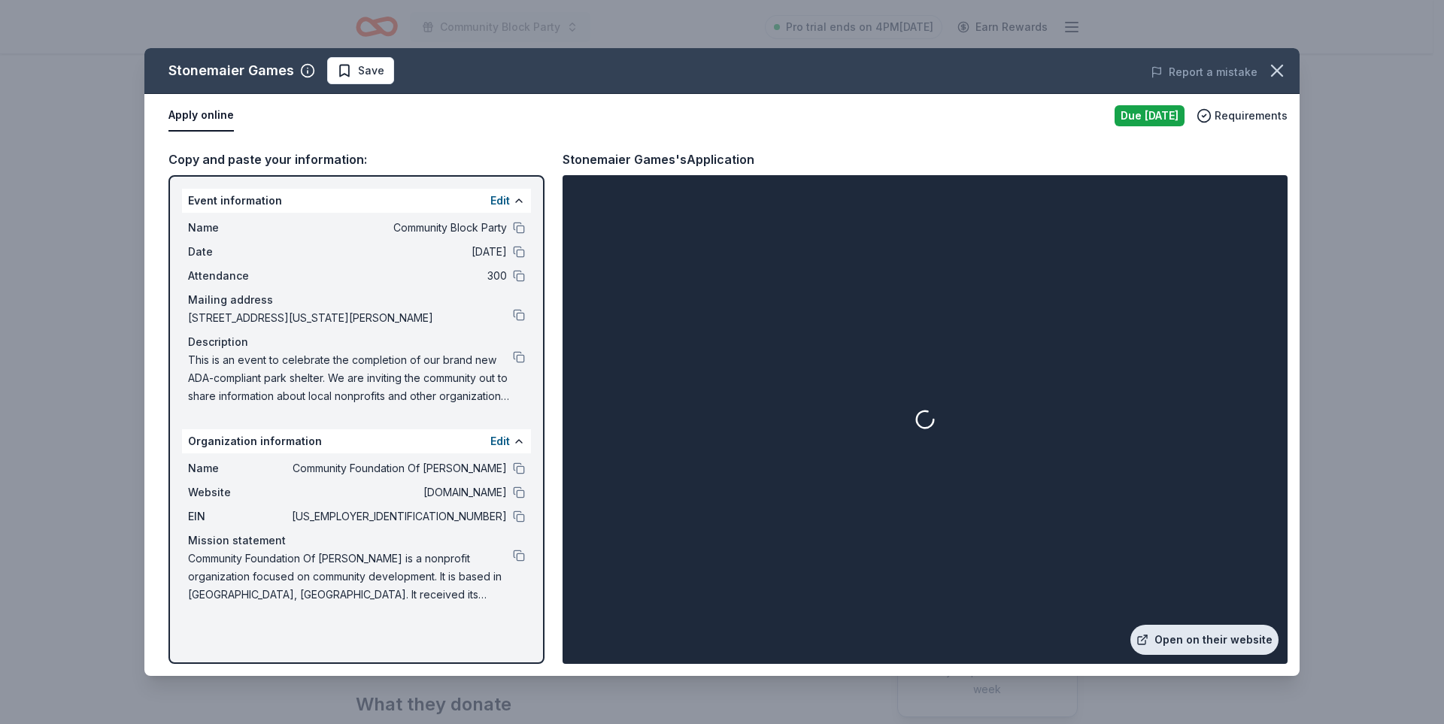
click at [1243, 639] on link "Open on their website" at bounding box center [1205, 640] width 148 height 30
click at [1364, 74] on div "Stonemaier Games Save Report a mistake Apply online Due [DATE] Requirements Cop…" at bounding box center [722, 362] width 1444 height 724
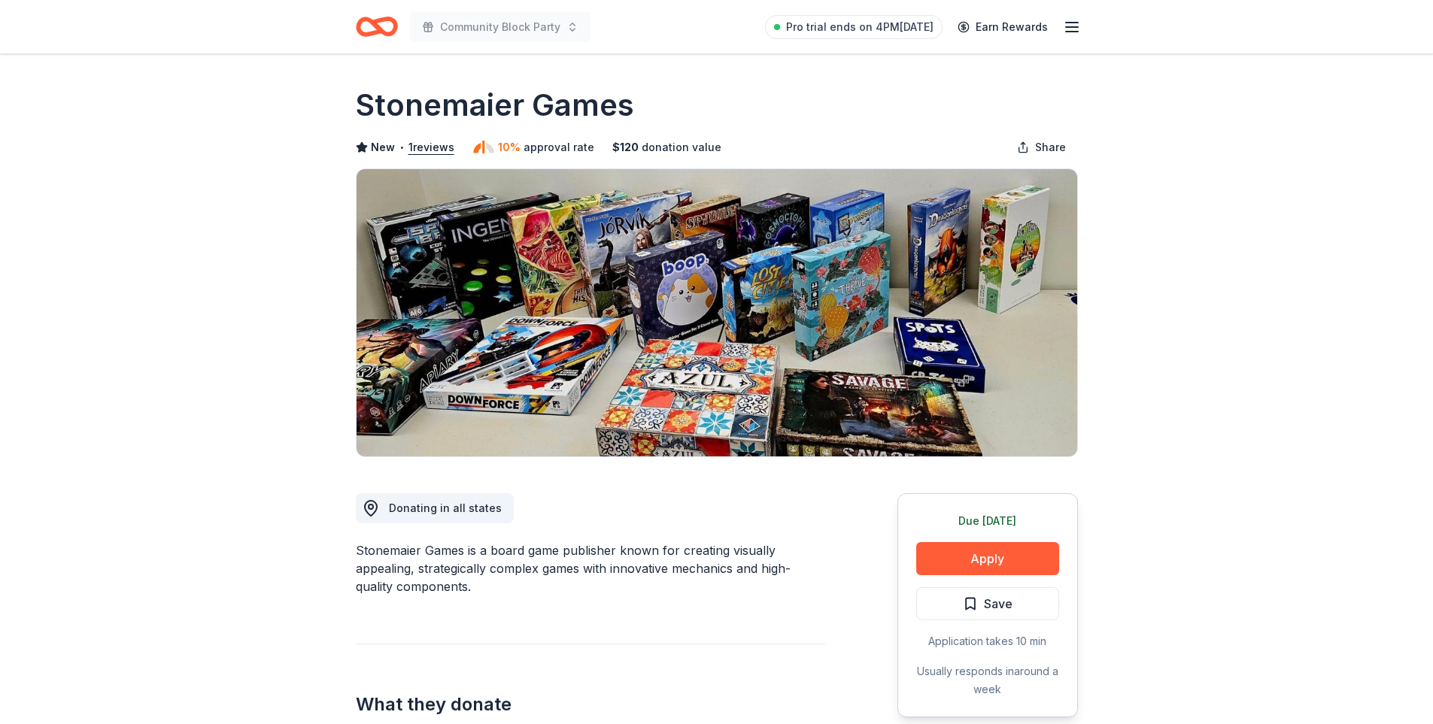
scroll to position [150, 0]
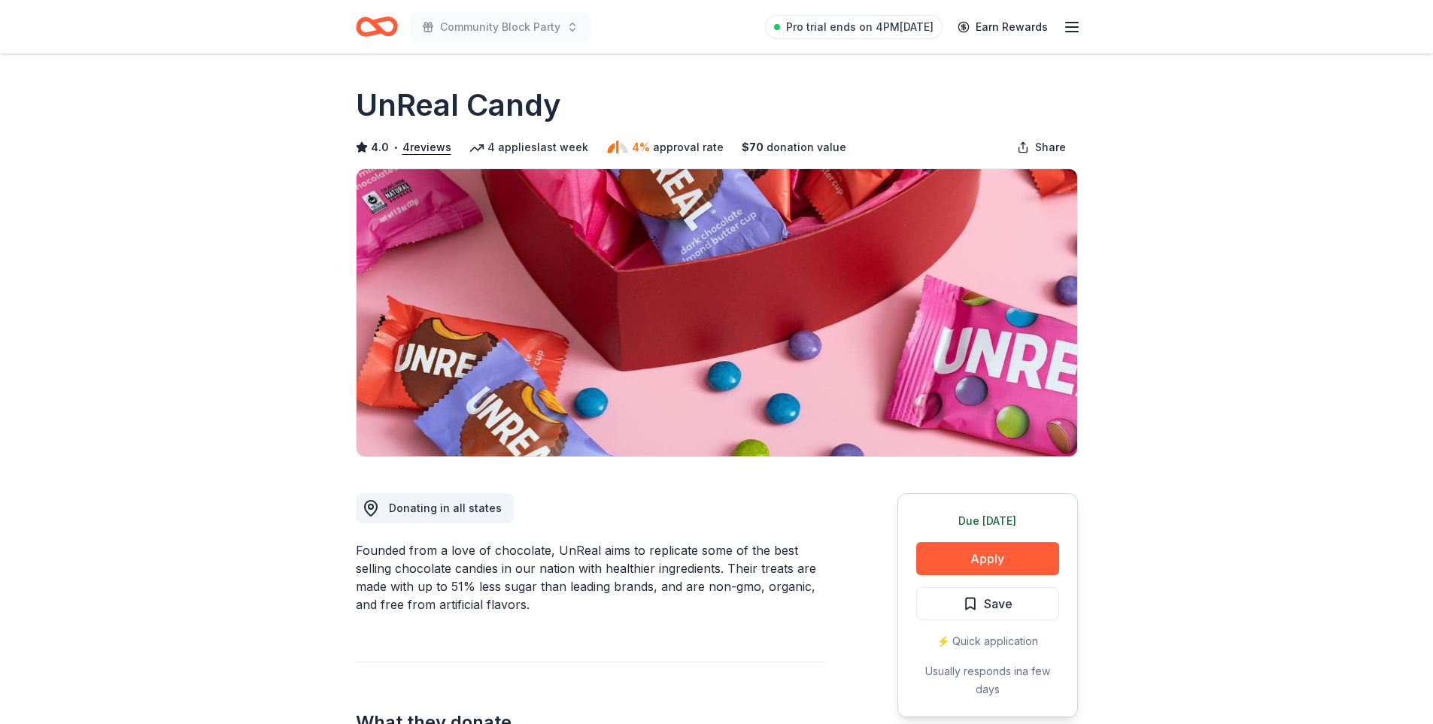
click at [975, 557] on button "Apply" at bounding box center [987, 558] width 143 height 33
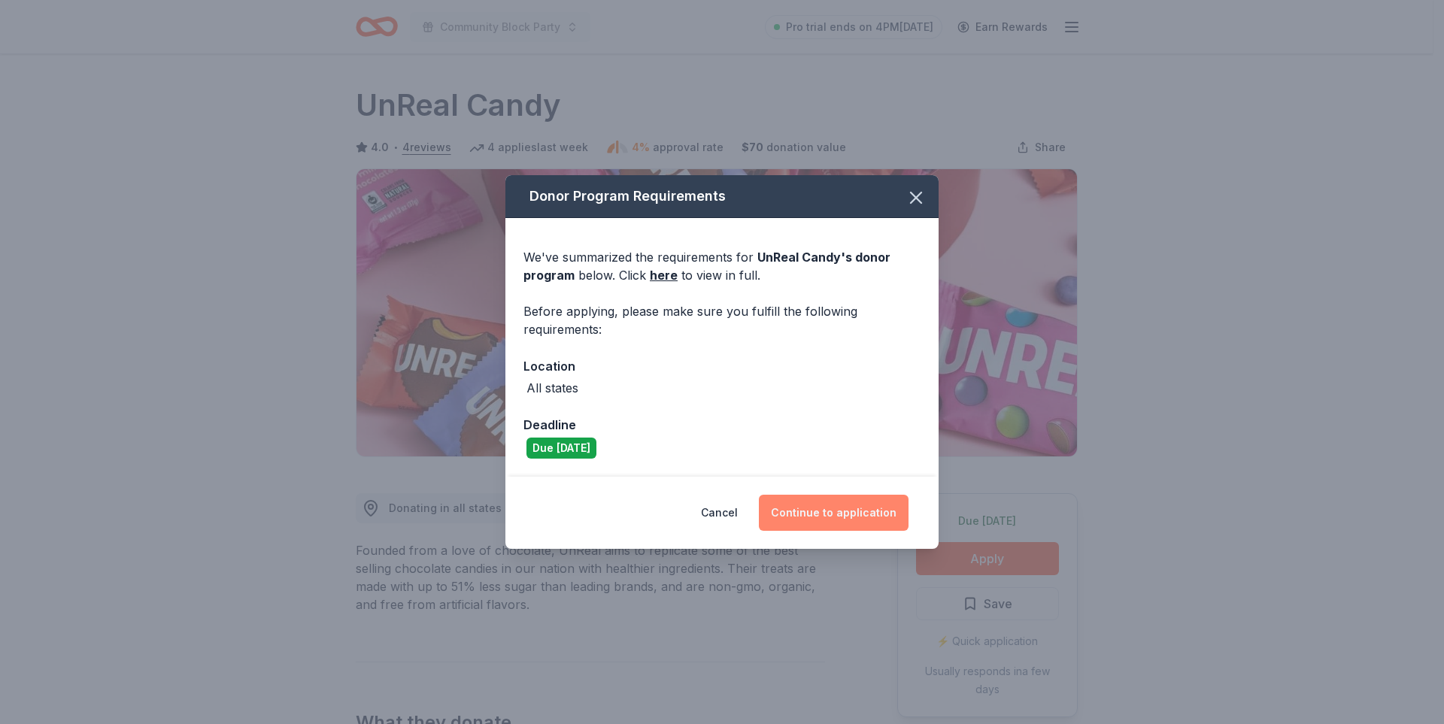
click at [823, 503] on button "Continue to application" at bounding box center [834, 513] width 150 height 36
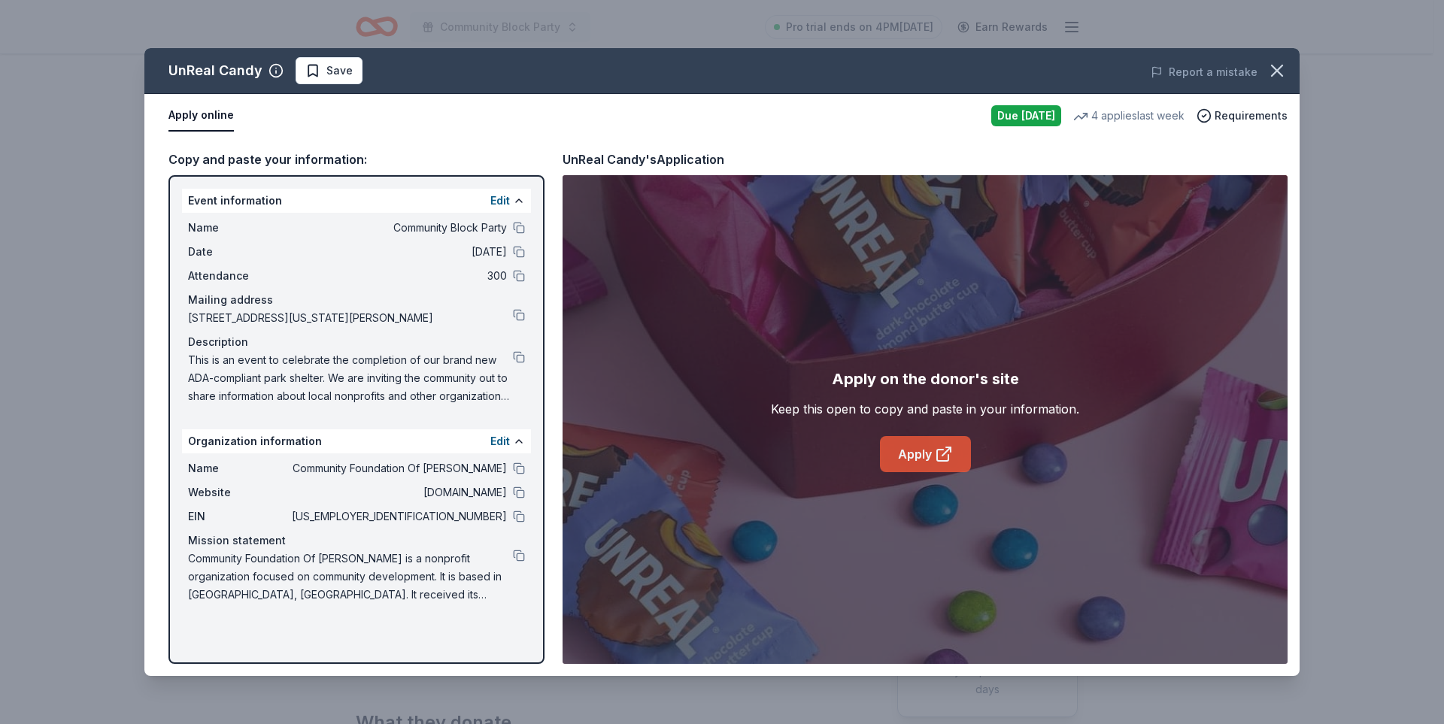
click at [935, 446] on icon at bounding box center [944, 454] width 18 height 18
click at [1269, 77] on icon "button" at bounding box center [1277, 70] width 21 height 21
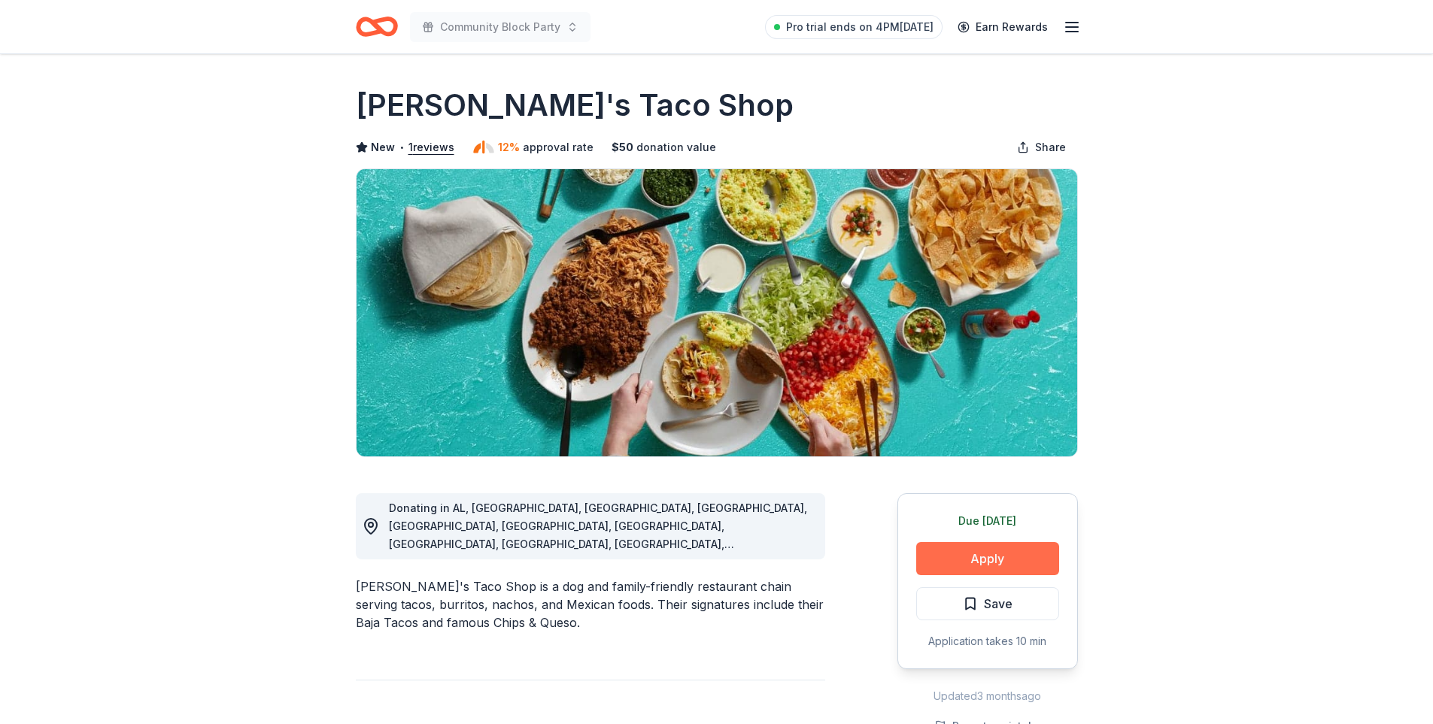
click at [992, 557] on button "Apply" at bounding box center [987, 558] width 143 height 33
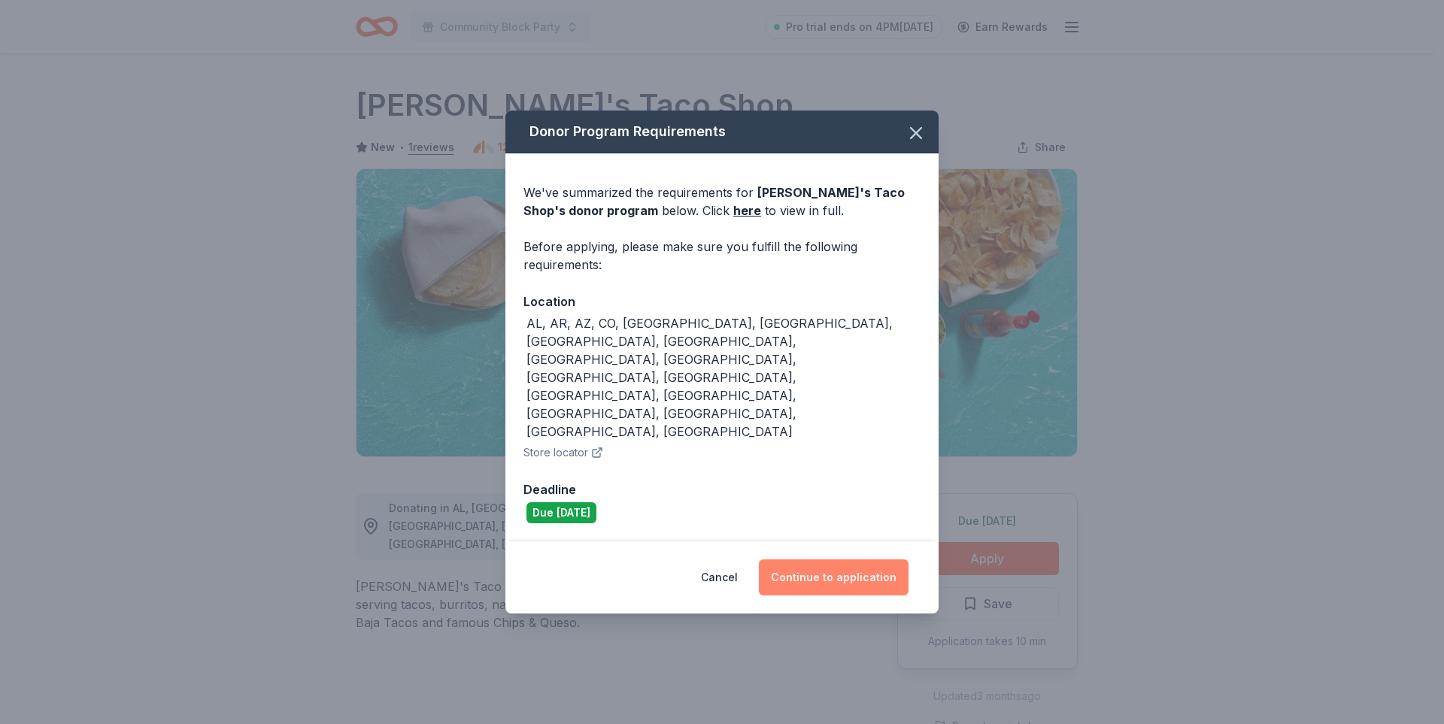
click at [803, 560] on button "Continue to application" at bounding box center [834, 578] width 150 height 36
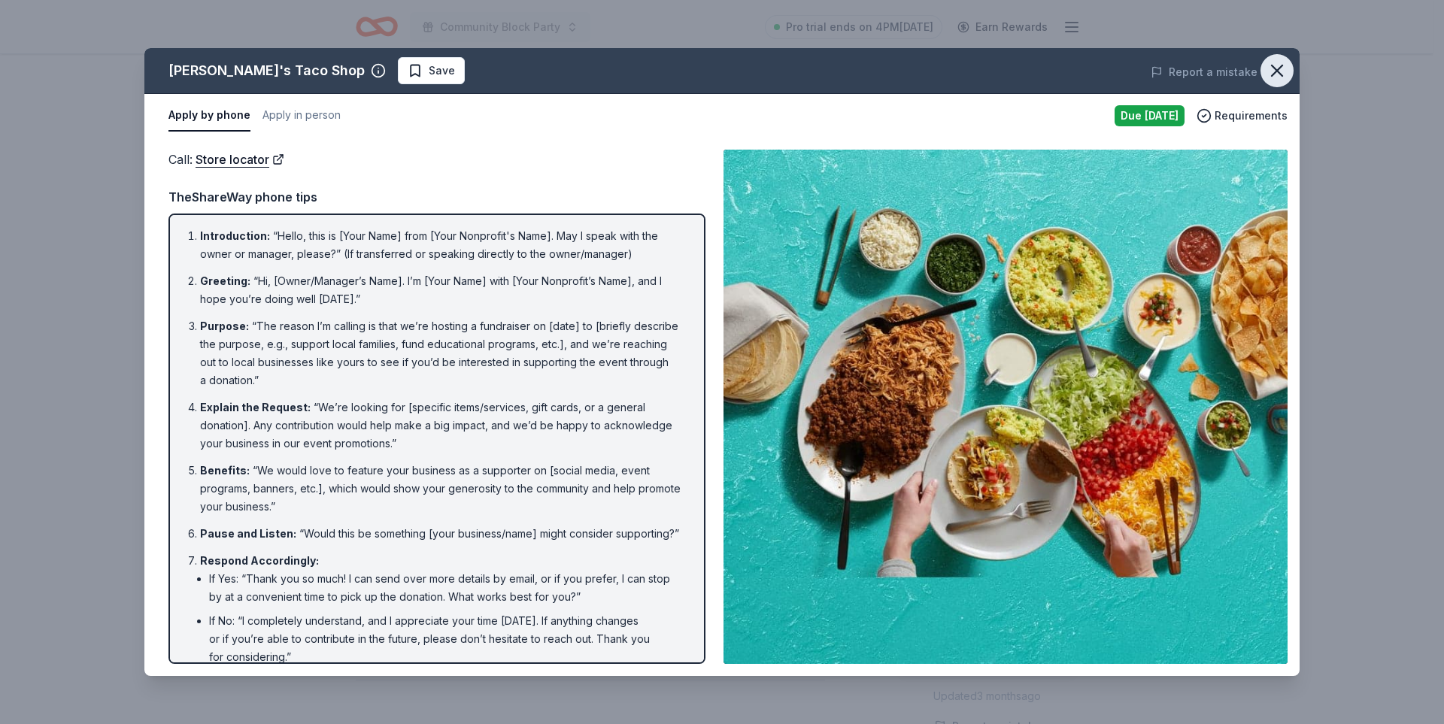
click at [1280, 72] on icon "button" at bounding box center [1277, 70] width 21 height 21
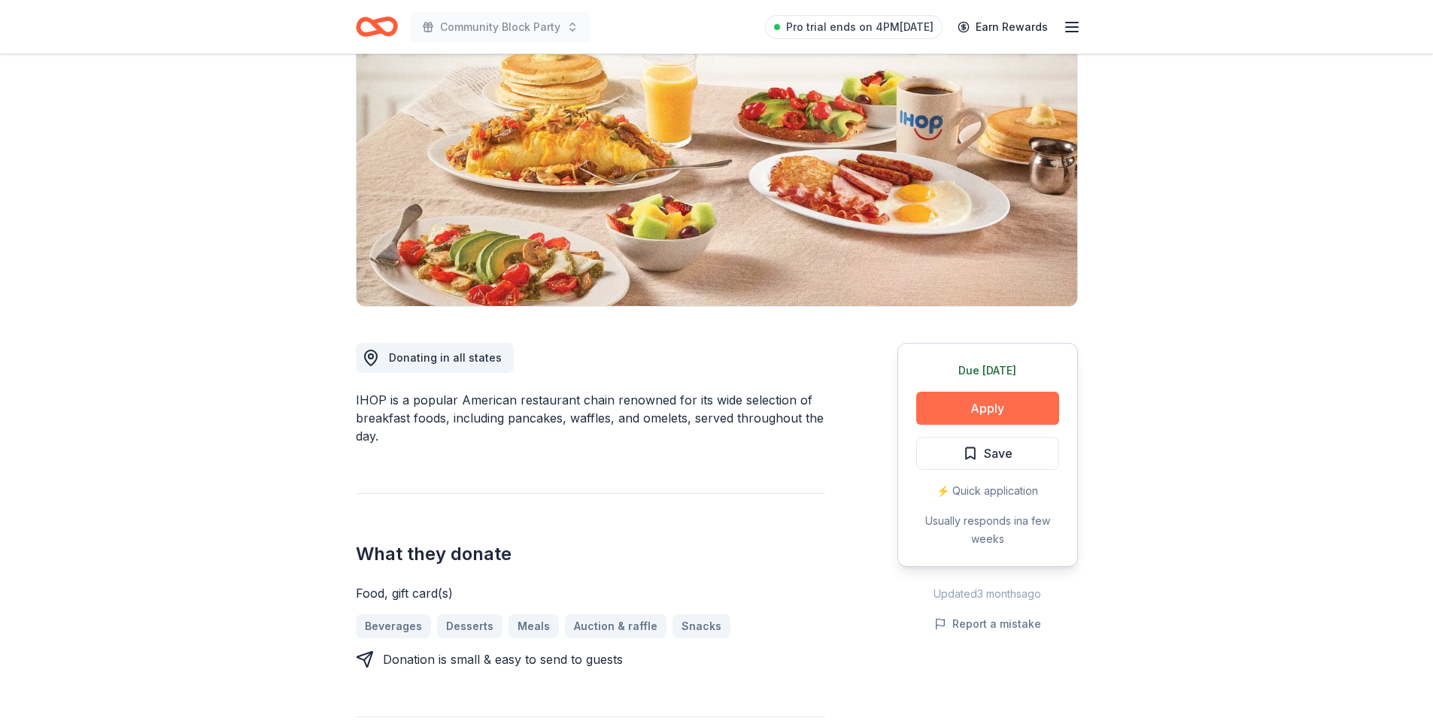
scroll to position [150, 0]
click at [1016, 413] on button "Apply" at bounding box center [987, 408] width 143 height 33
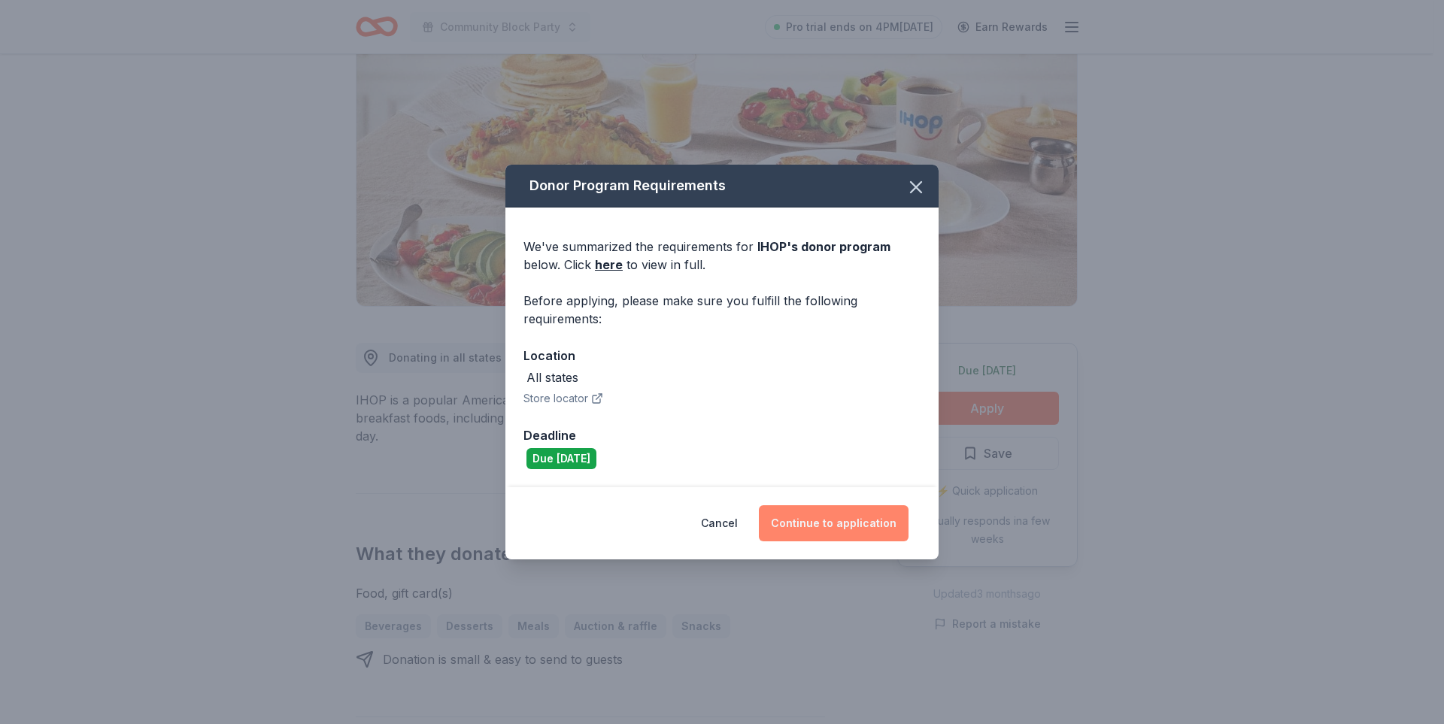
click at [873, 532] on button "Continue to application" at bounding box center [834, 524] width 150 height 36
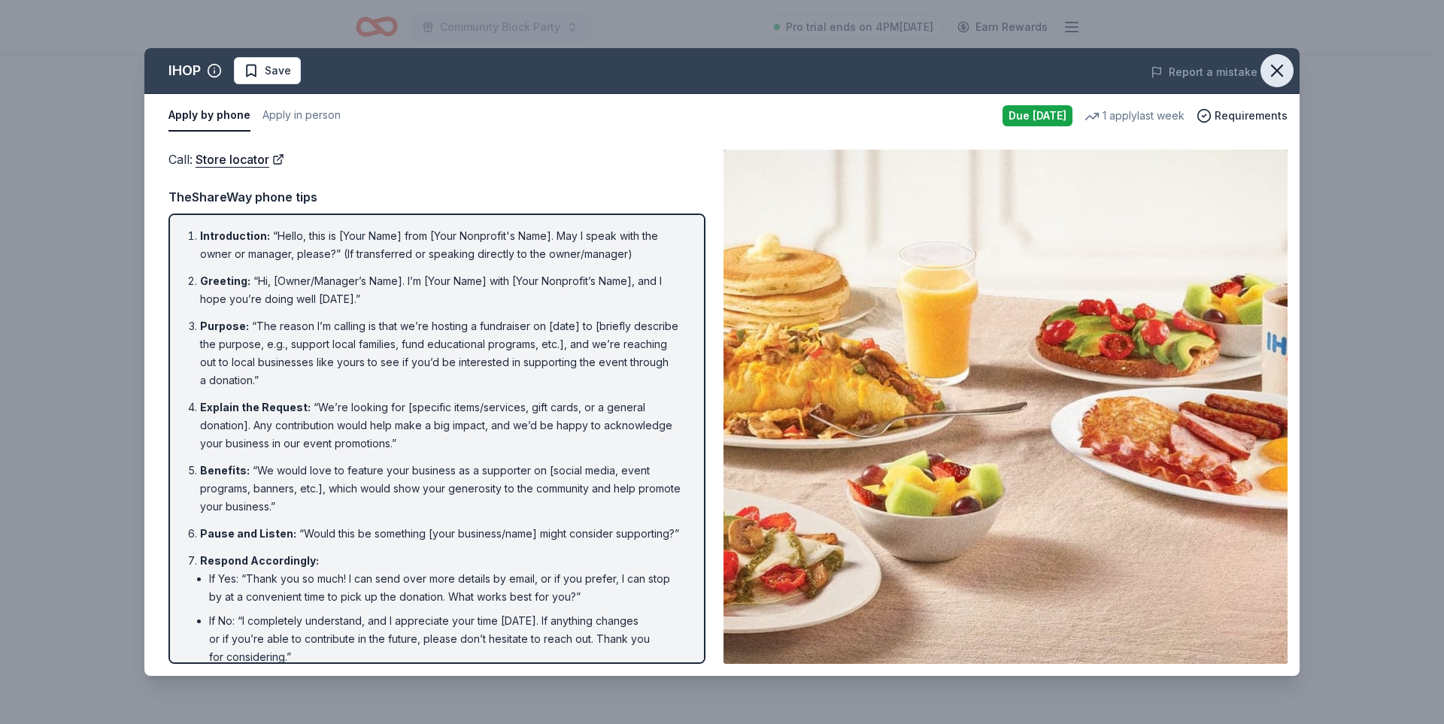
click at [1273, 68] on icon "button" at bounding box center [1277, 70] width 21 height 21
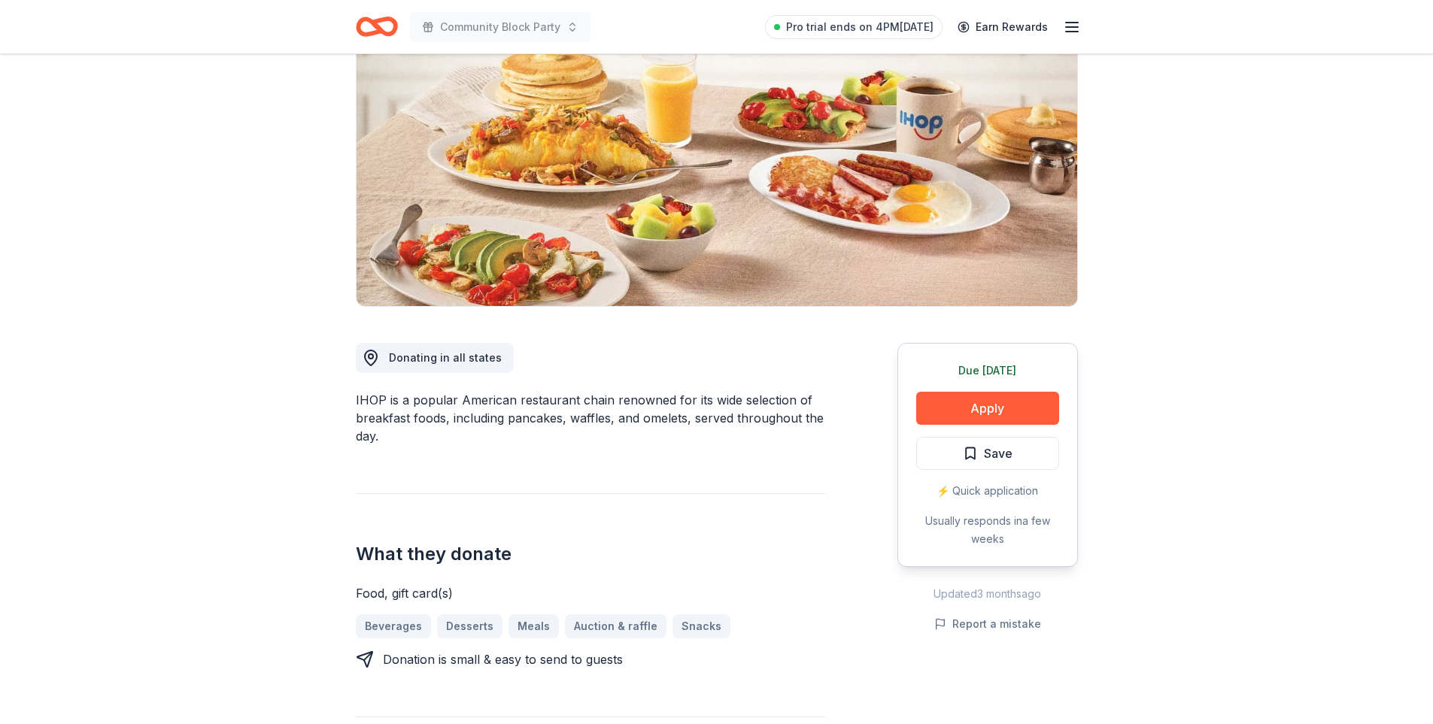
scroll to position [0, 0]
